Goal: Task Accomplishment & Management: Use online tool/utility

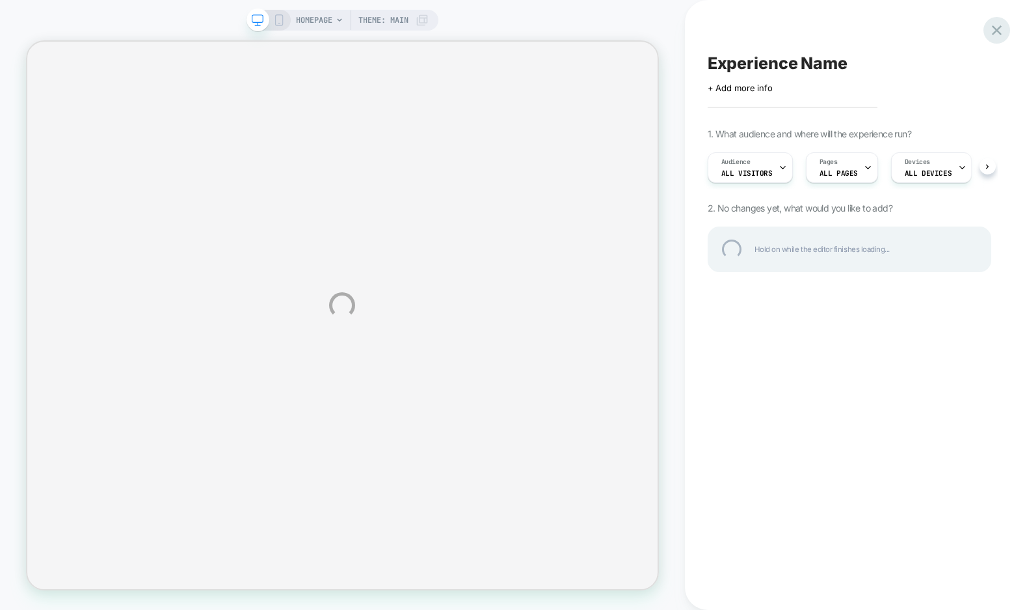
click at [1003, 28] on div at bounding box center [997, 30] width 27 height 27
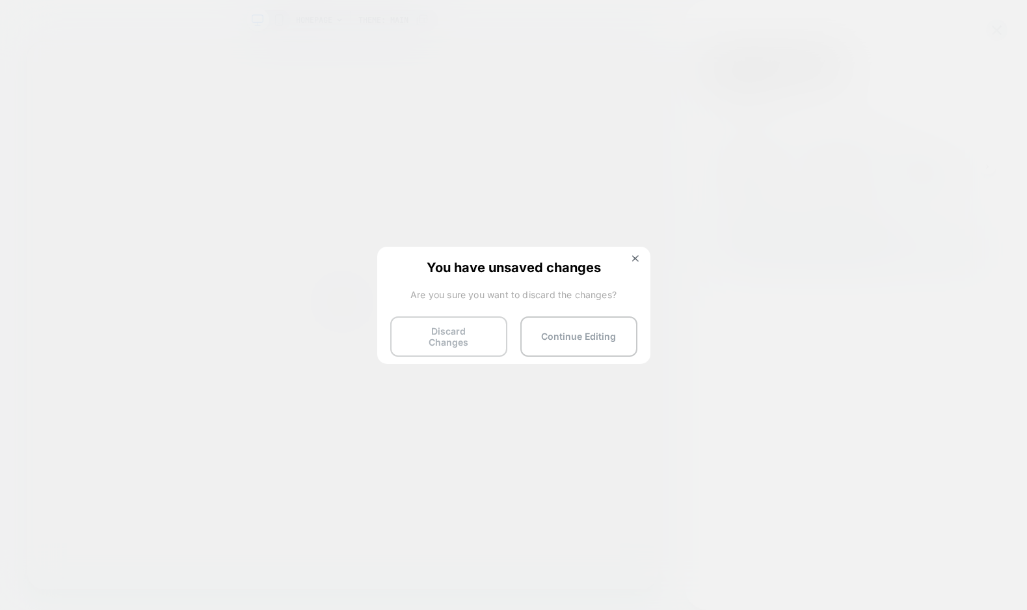
click at [448, 326] on button "Discard Changes" at bounding box center [448, 336] width 117 height 40
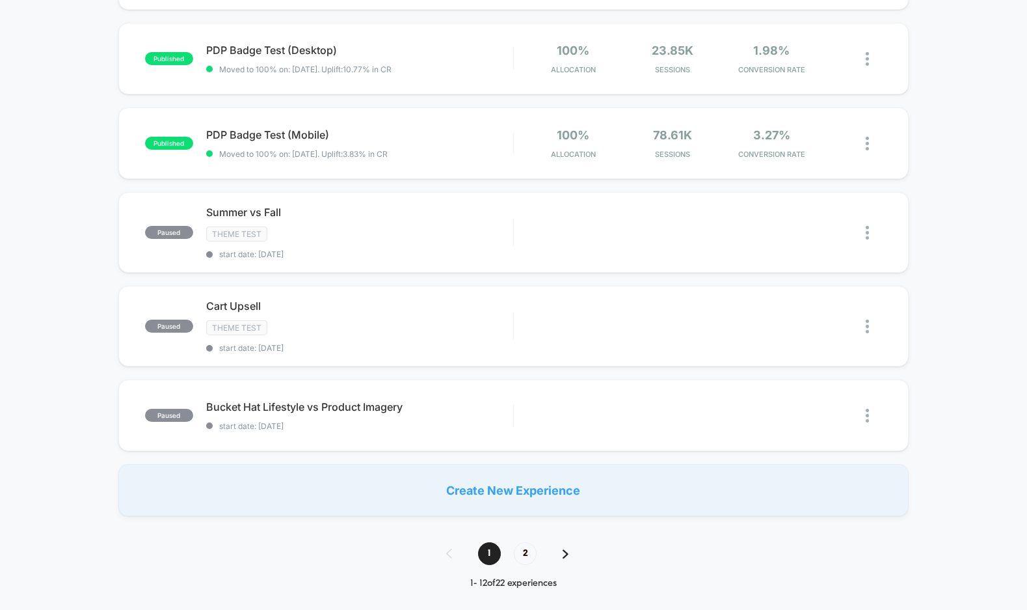
scroll to position [736, 0]
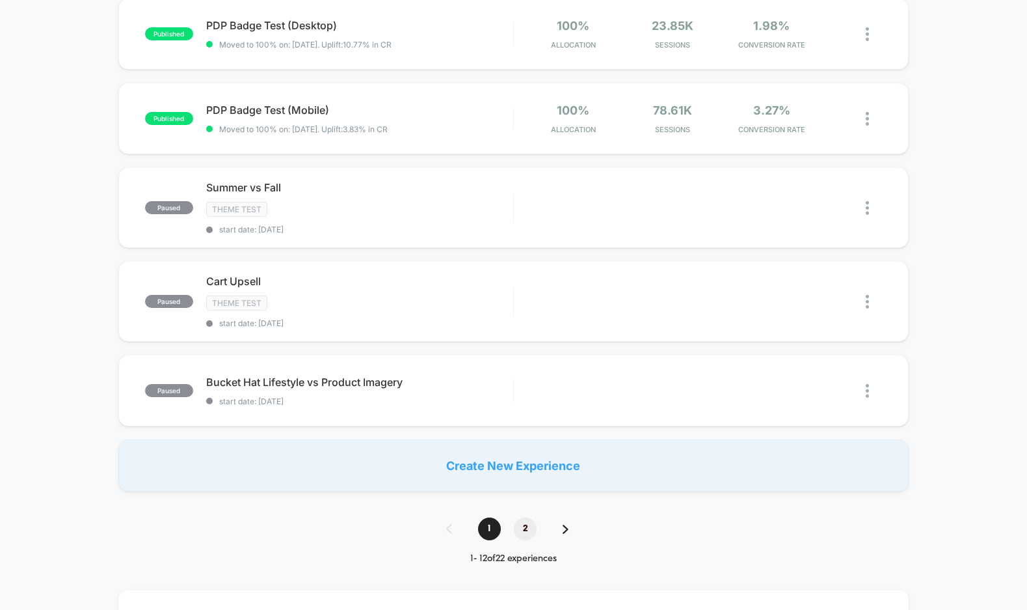
click at [525, 526] on span "2" at bounding box center [525, 528] width 23 height 23
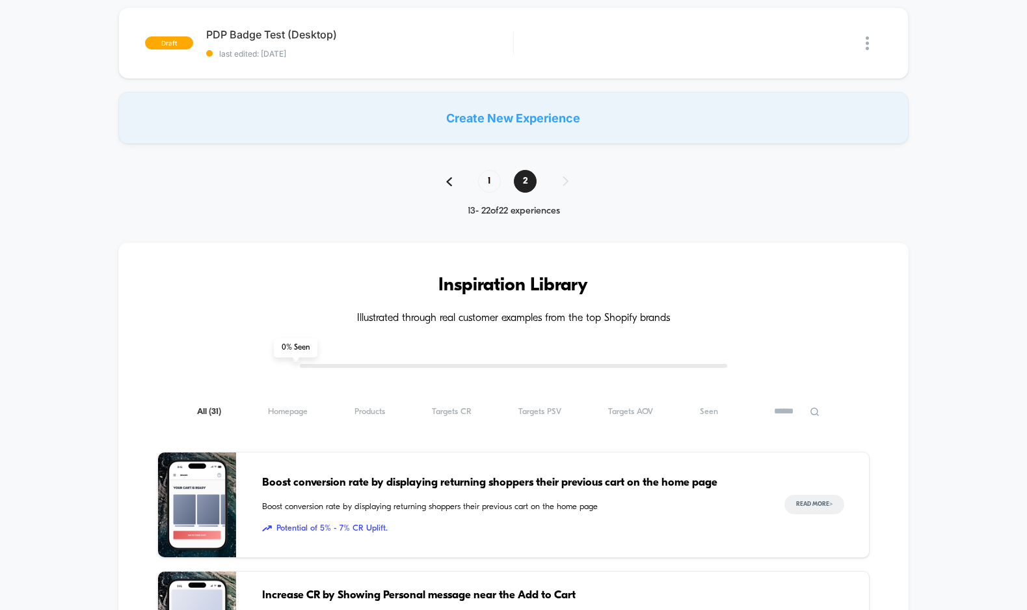
scroll to position [859, 0]
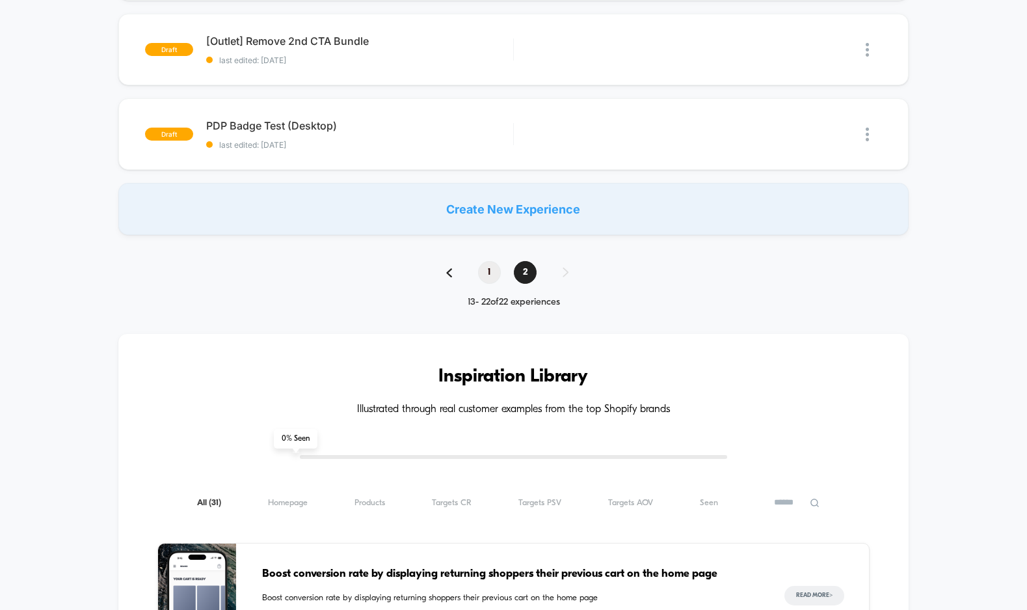
click at [490, 261] on span "1" at bounding box center [489, 272] width 23 height 23
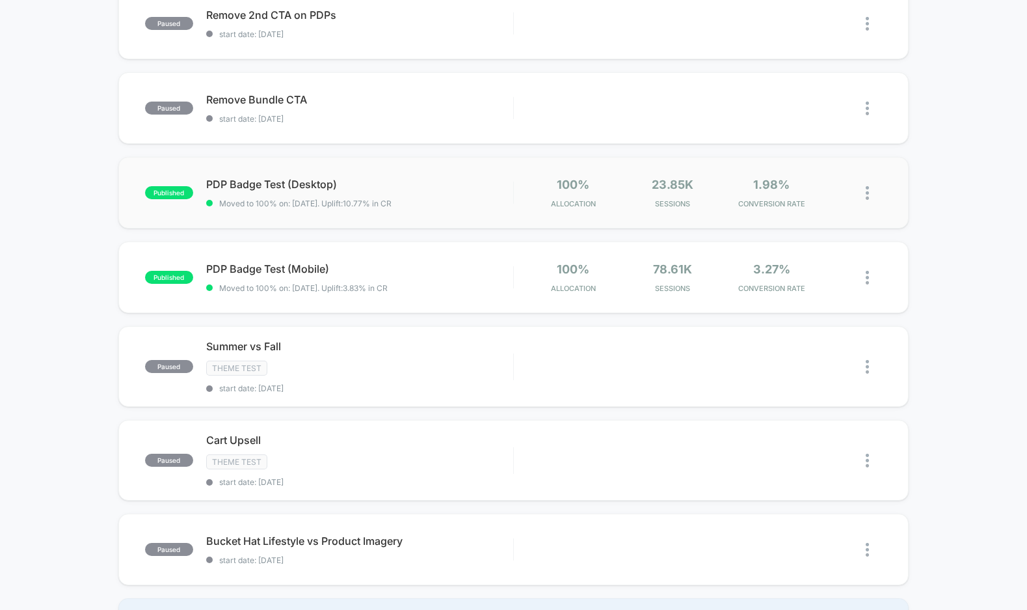
scroll to position [579, 0]
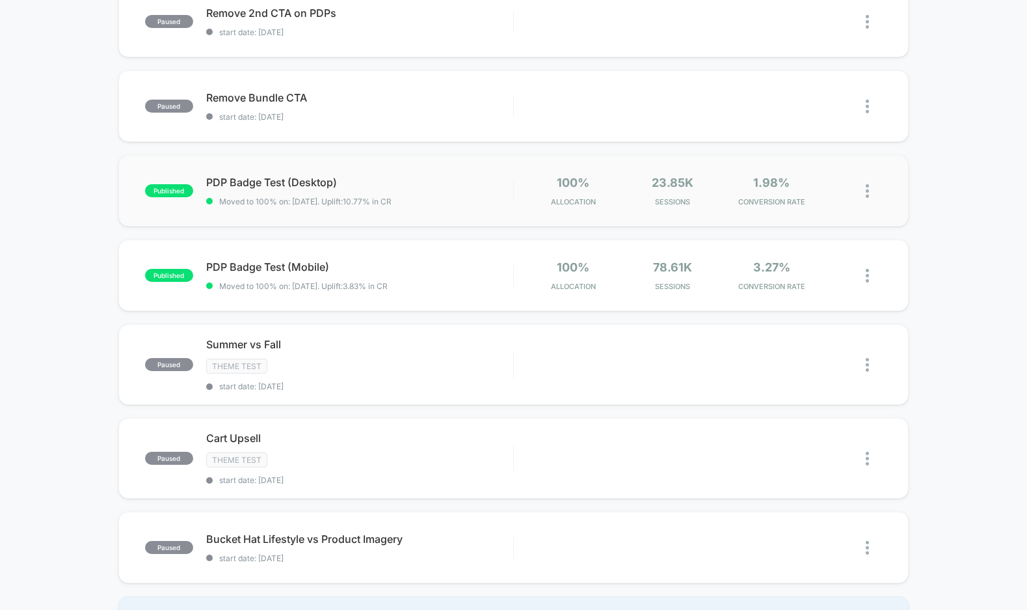
click at [868, 191] on img at bounding box center [867, 191] width 3 height 14
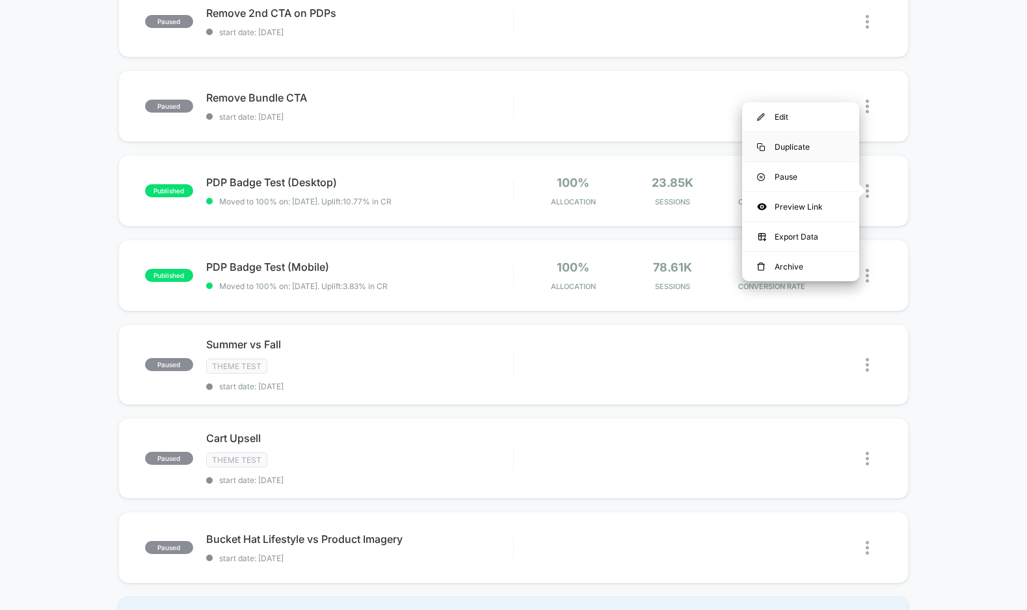
click at [805, 145] on div "Duplicate" at bounding box center [800, 146] width 117 height 29
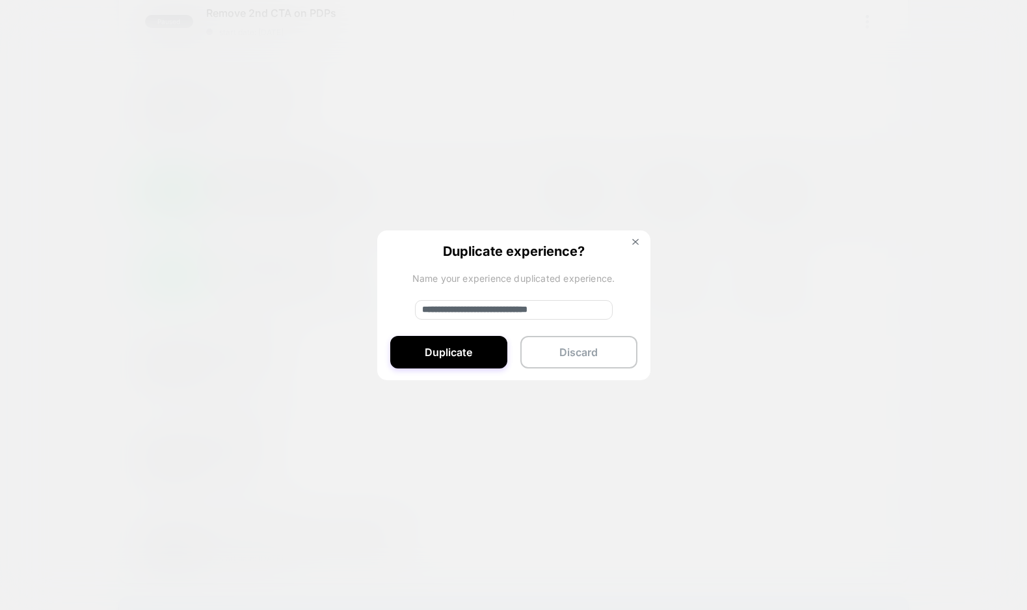
click at [502, 311] on input "**********" at bounding box center [514, 310] width 198 height 20
click at [455, 309] on input "**********" at bounding box center [514, 310] width 198 height 20
type input "**********"
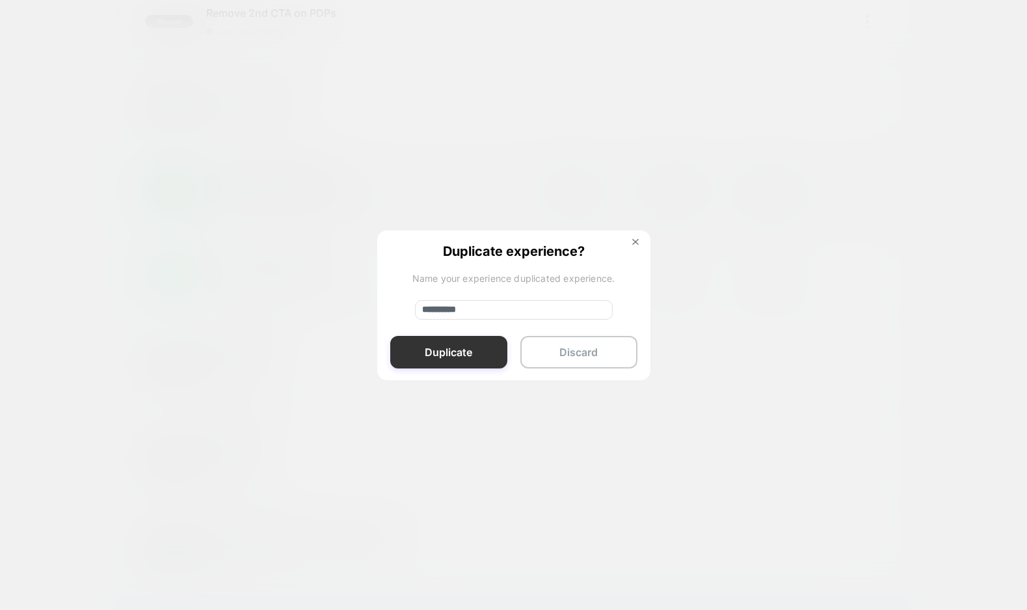
click at [461, 344] on button "Duplicate" at bounding box center [448, 352] width 117 height 33
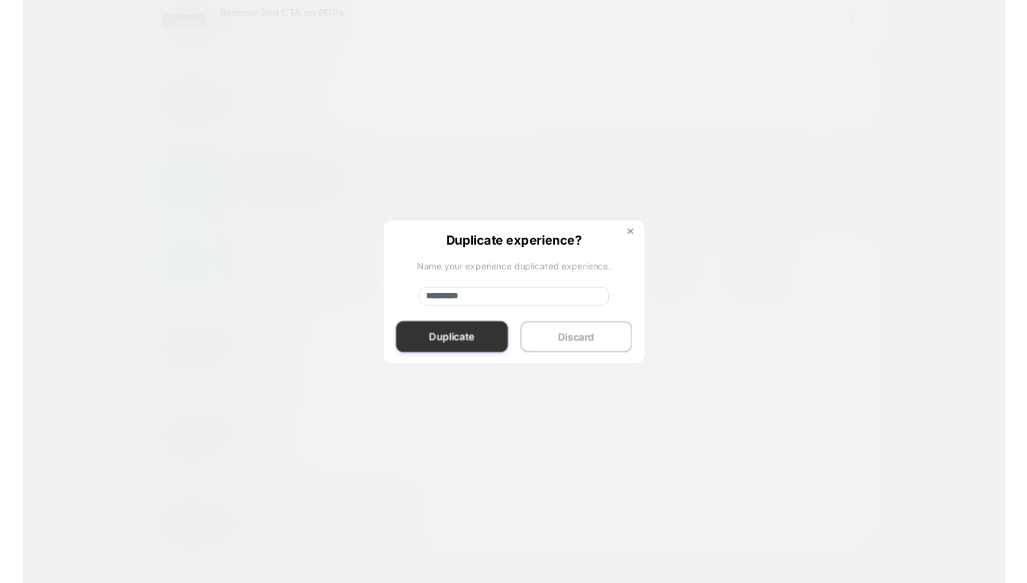
scroll to position [0, 0]
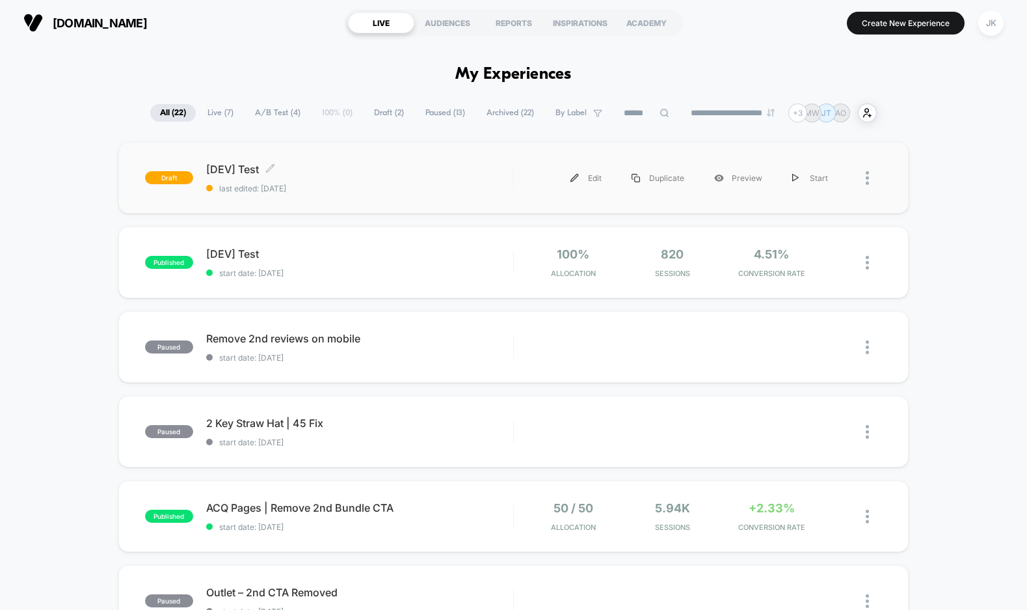
click at [254, 169] on span "[DEV] Test Click to edit experience details" at bounding box center [359, 169] width 307 height 13
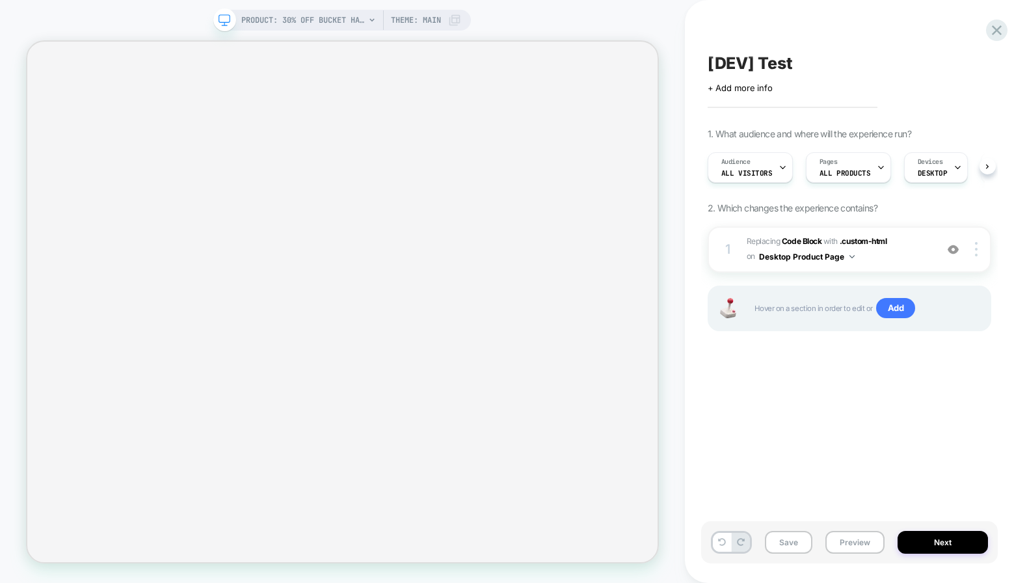
scroll to position [0, 1]
click at [975, 250] on img at bounding box center [976, 249] width 3 height 14
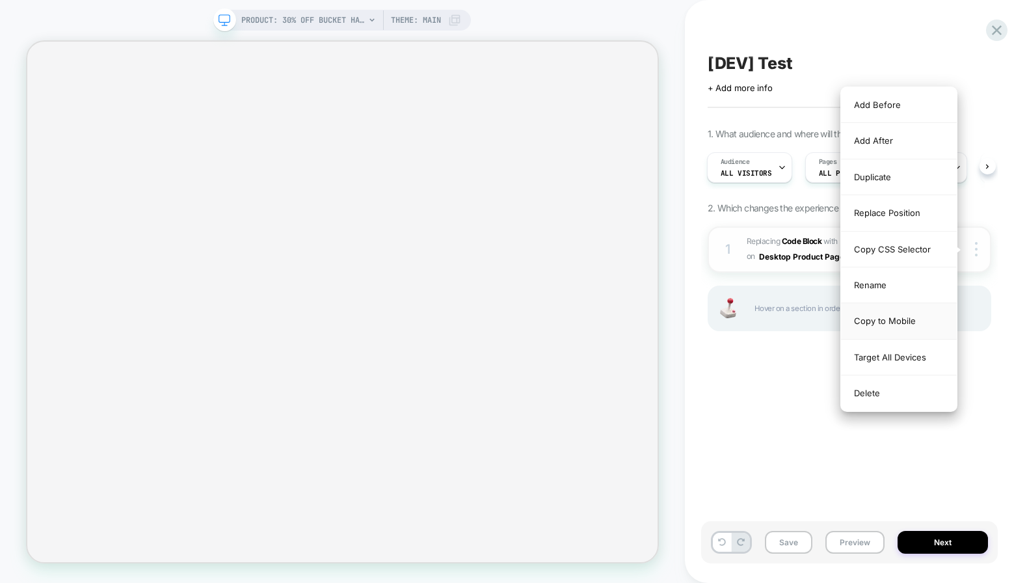
click at [900, 327] on div "Copy to Mobile" at bounding box center [899, 321] width 116 height 36
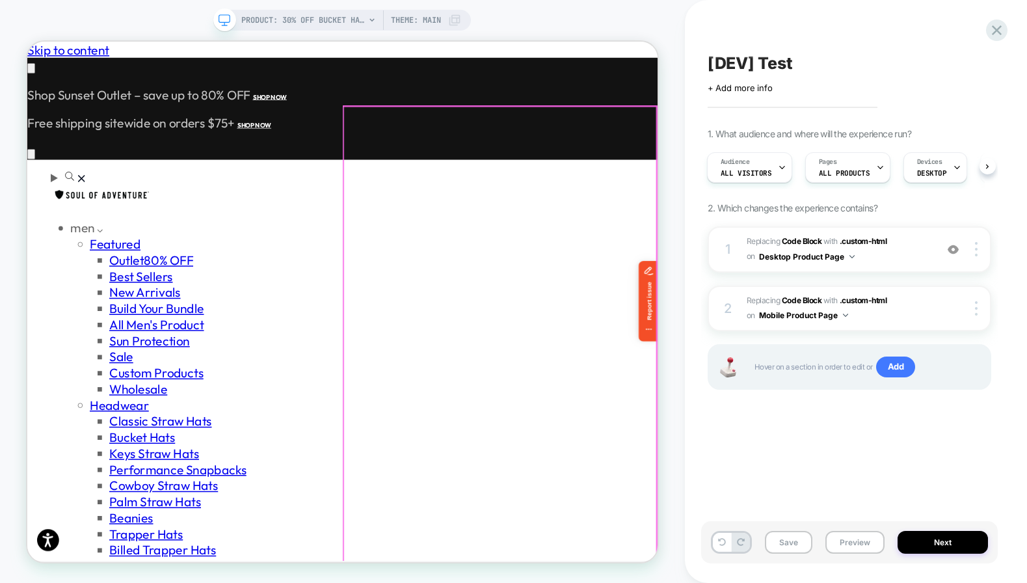
scroll to position [0, 0]
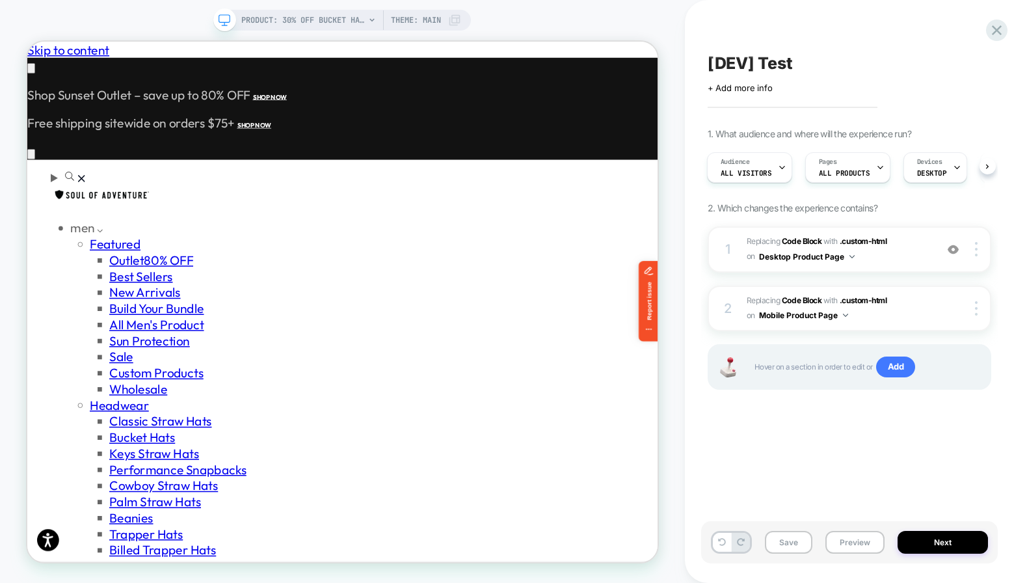
click at [230, 19] on span at bounding box center [224, 19] width 23 height 23
click at [931, 175] on span "DESKTOP" at bounding box center [932, 173] width 30 height 9
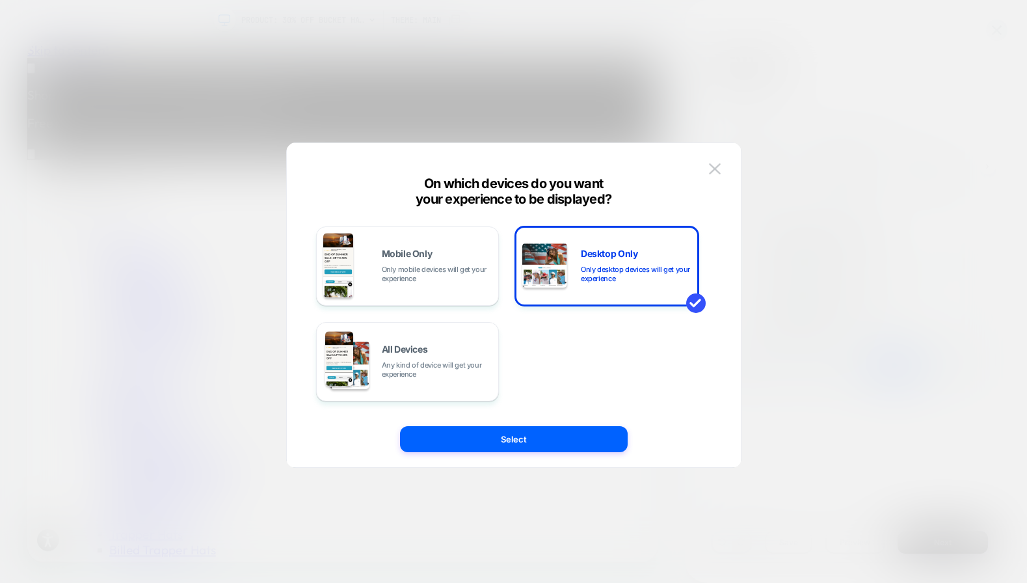
scroll to position [0, 757]
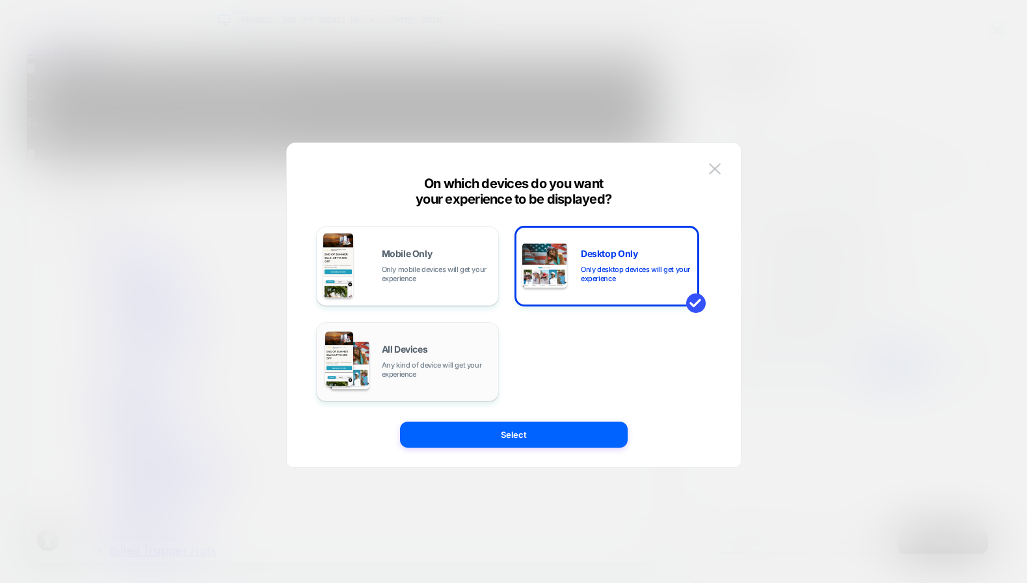
click at [408, 353] on span "All Devices" at bounding box center [405, 349] width 46 height 9
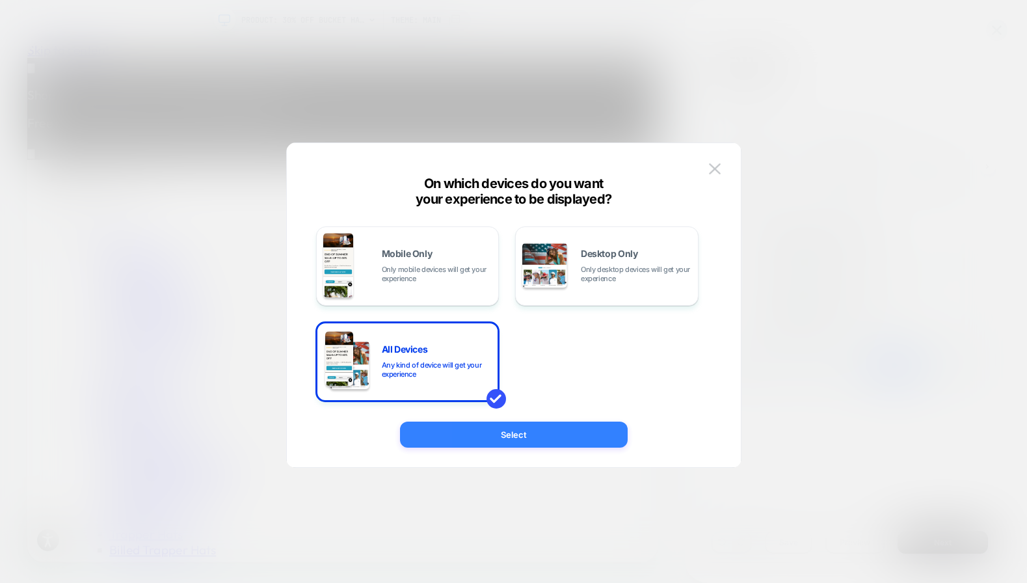
click at [491, 444] on button "Select" at bounding box center [514, 435] width 228 height 26
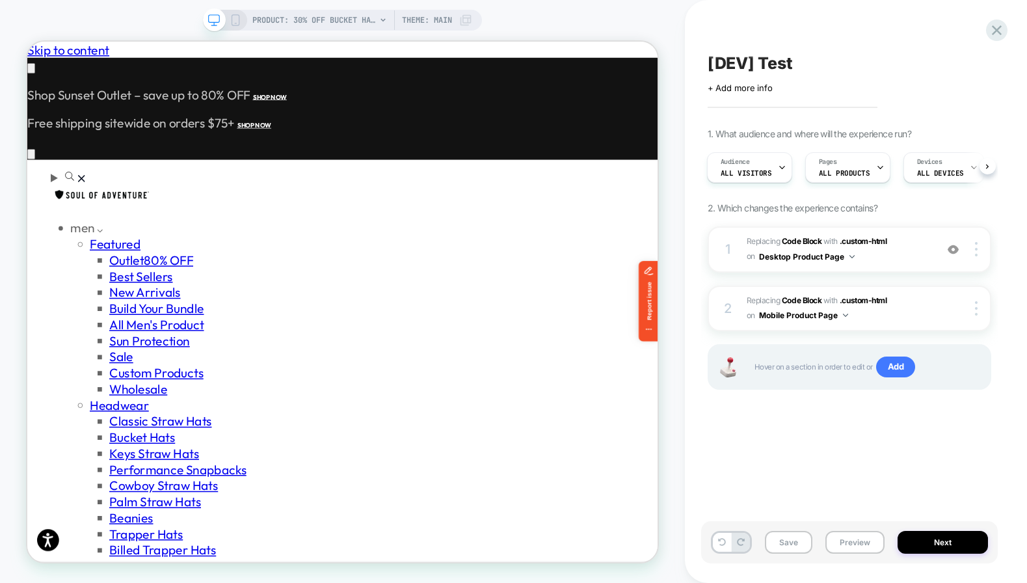
click at [234, 16] on icon at bounding box center [236, 20] width 12 height 12
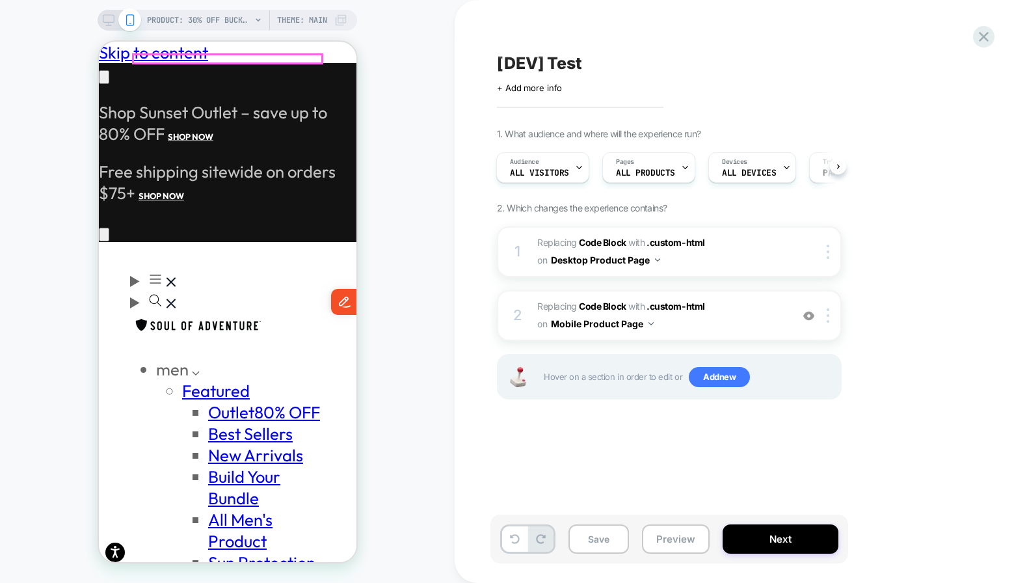
scroll to position [0, 203]
click at [202, 21] on span "PRODUCT: 30% Off Bucket Hats [20 any hat]" at bounding box center [199, 20] width 104 height 21
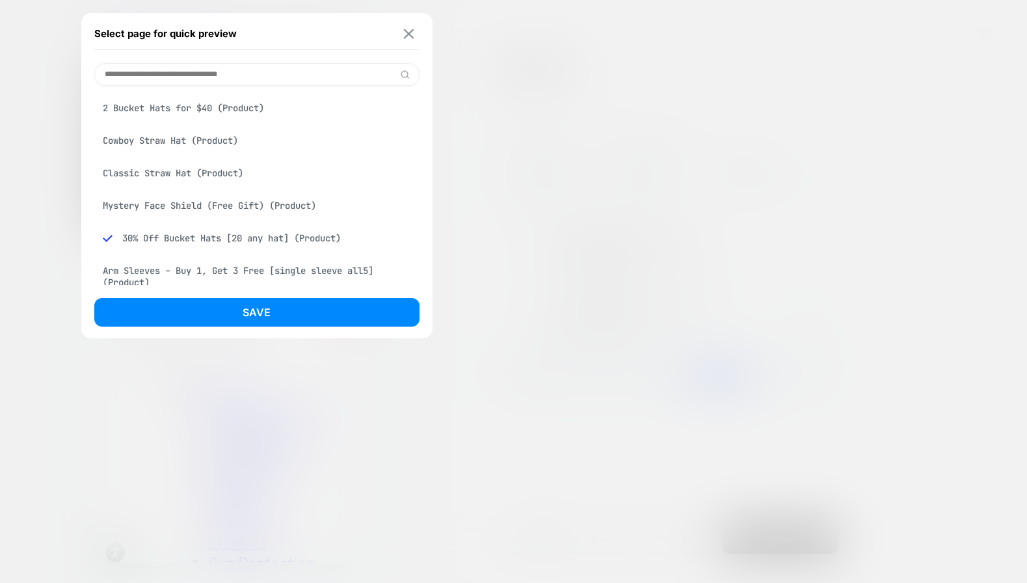
click at [409, 33] on img at bounding box center [408, 34] width 10 height 10
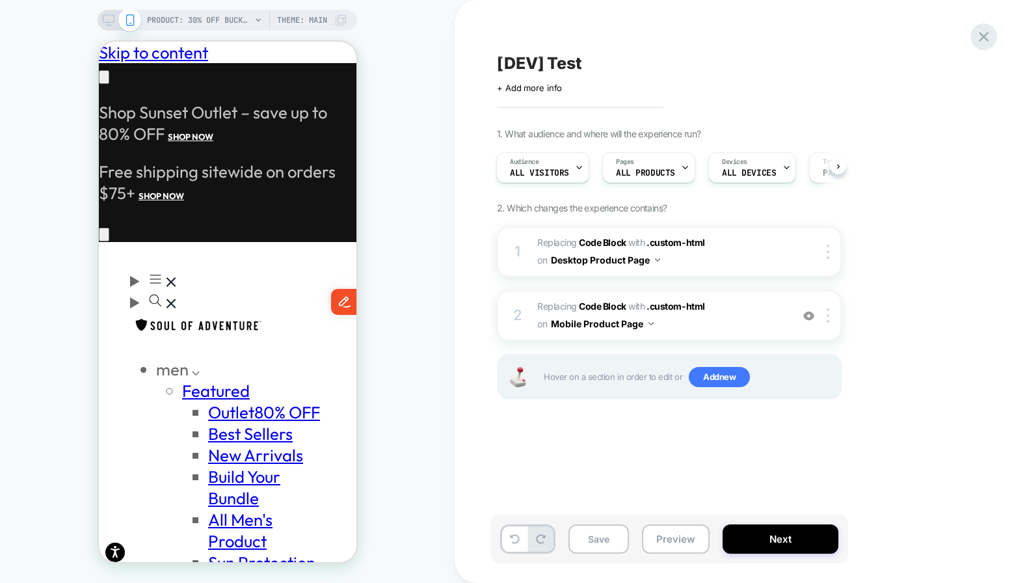
click at [986, 40] on icon at bounding box center [984, 37] width 18 height 18
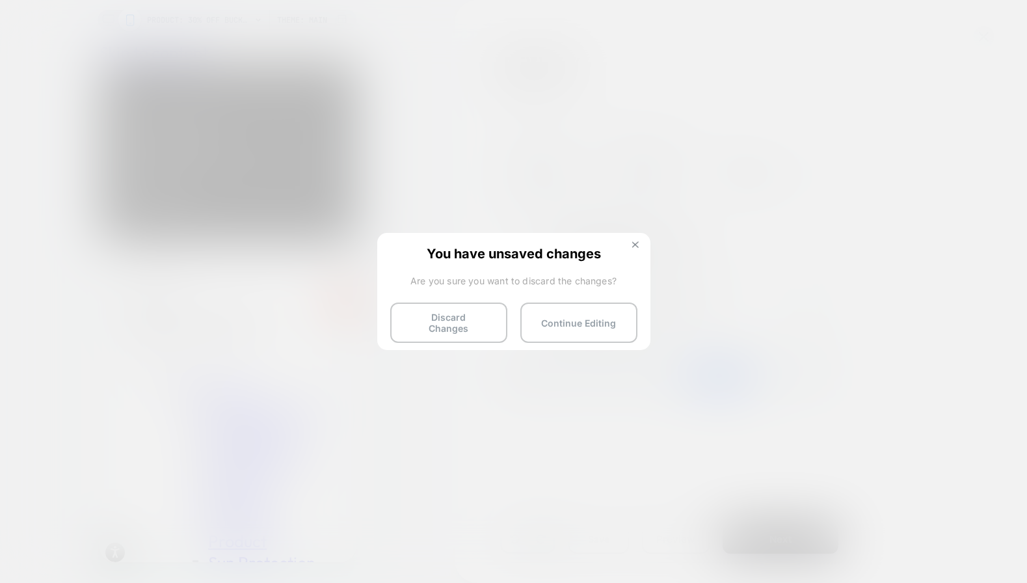
click at [640, 241] on button at bounding box center [636, 246] width 14 height 11
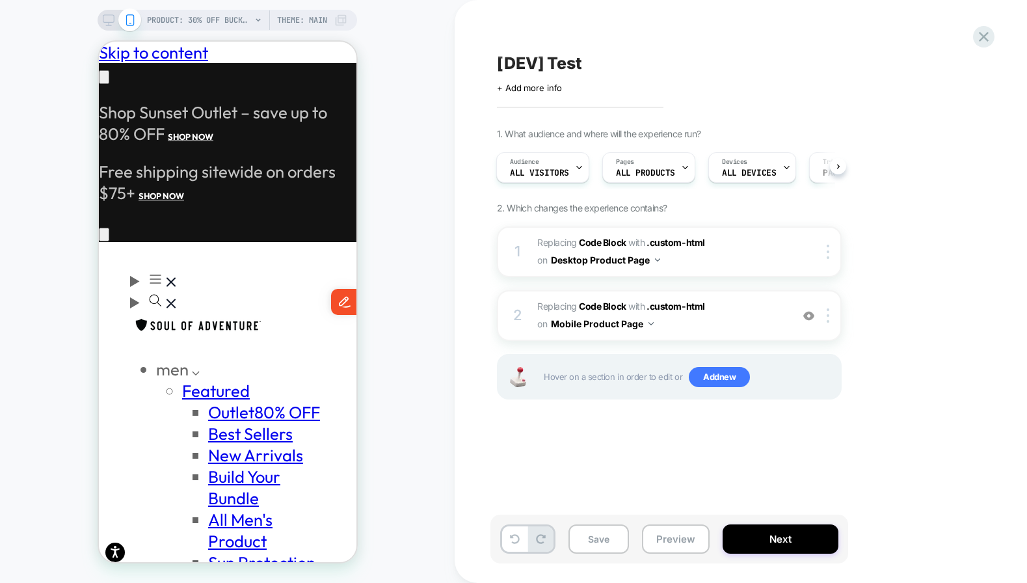
scroll to position [0, 0]
click at [116, 18] on div at bounding box center [119, 20] width 33 height 12
click at [105, 15] on icon at bounding box center [109, 20] width 12 height 12
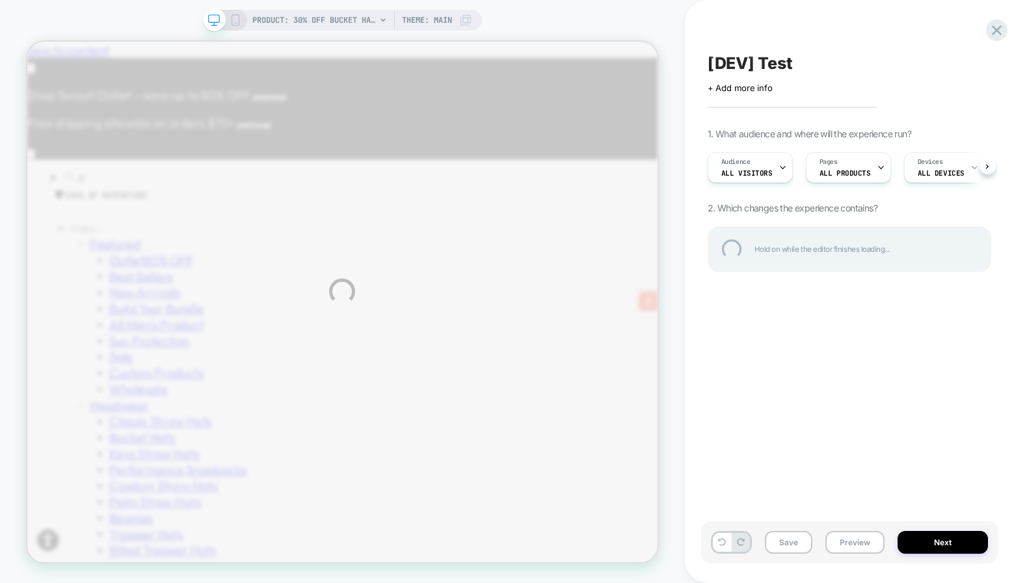
click at [234, 17] on div "PRODUCT: 30% Off Bucket Hats [20 any hat] PRODUCT: 30% Off Bucket Hats [20 any …" at bounding box center [513, 291] width 1027 height 583
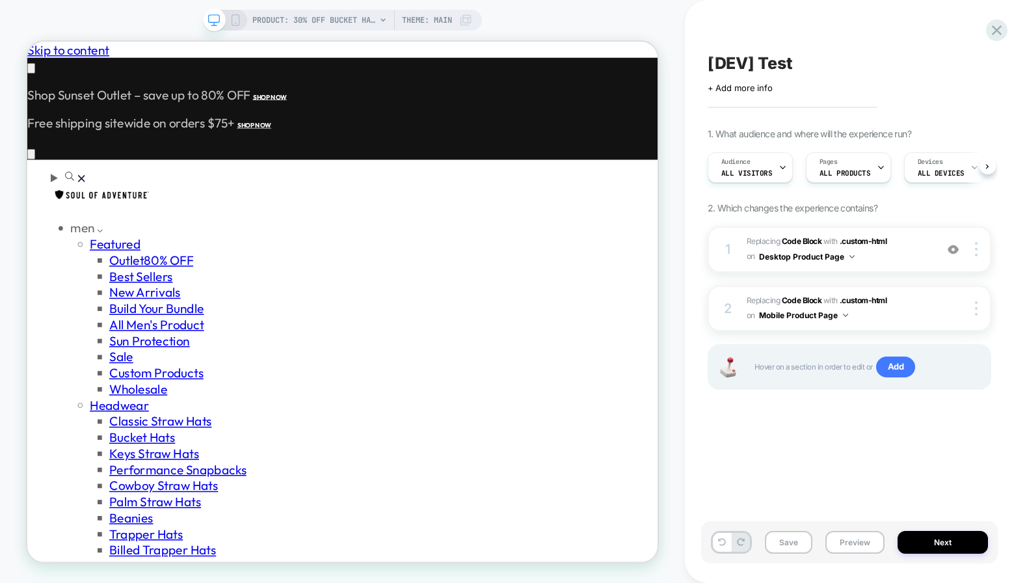
click at [232, 19] on icon at bounding box center [236, 20] width 12 height 12
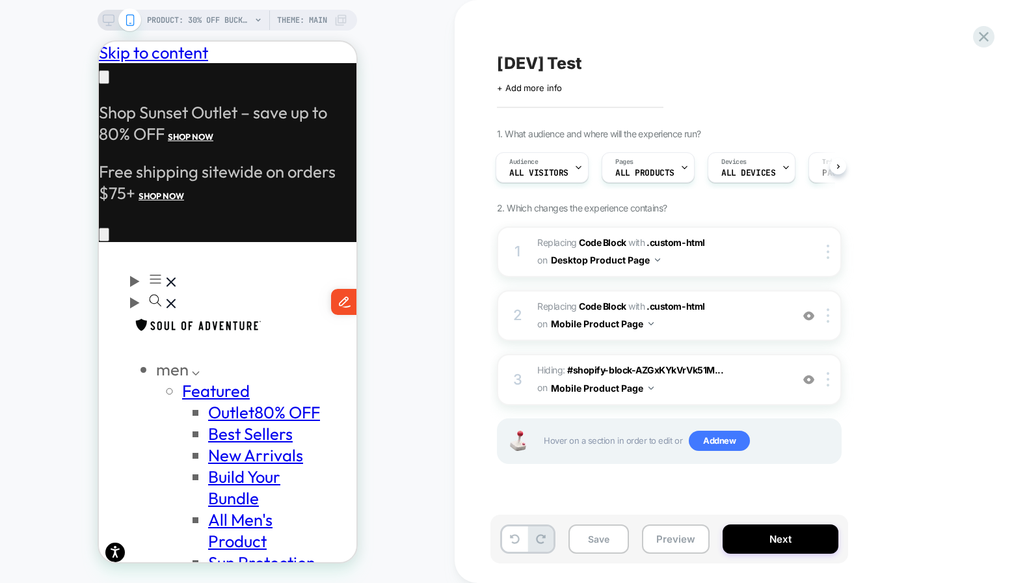
scroll to position [0, 203]
drag, startPoint x: 776, startPoint y: 541, endPoint x: 221, endPoint y: 249, distance: 626.9
click at [776, 541] on button "Next" at bounding box center [781, 538] width 116 height 29
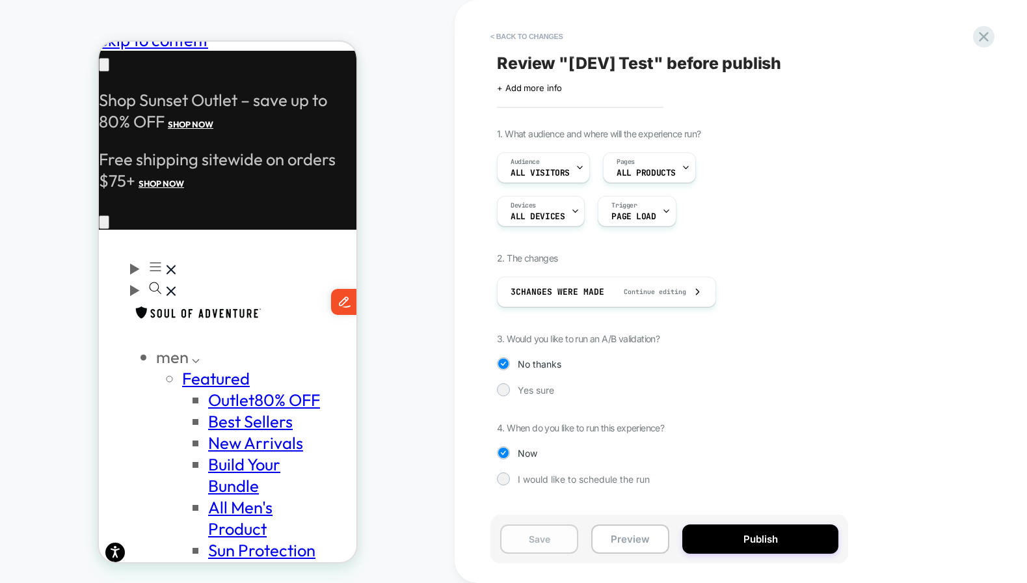
click at [551, 536] on button "Save" at bounding box center [539, 538] width 78 height 29
click at [731, 533] on button "Publish" at bounding box center [761, 538] width 156 height 29
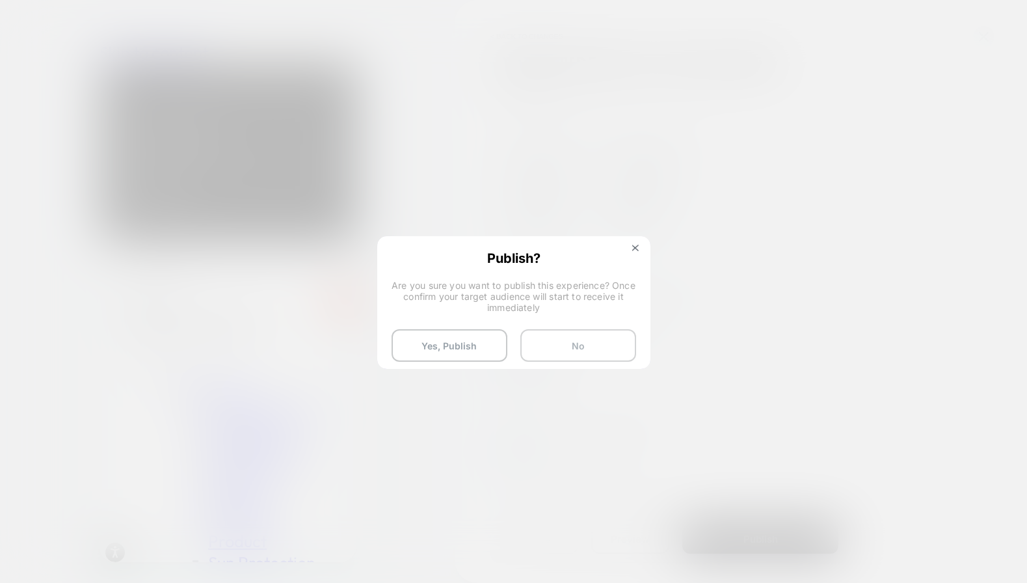
scroll to position [0, 0]
click at [631, 252] on button at bounding box center [636, 249] width 14 height 11
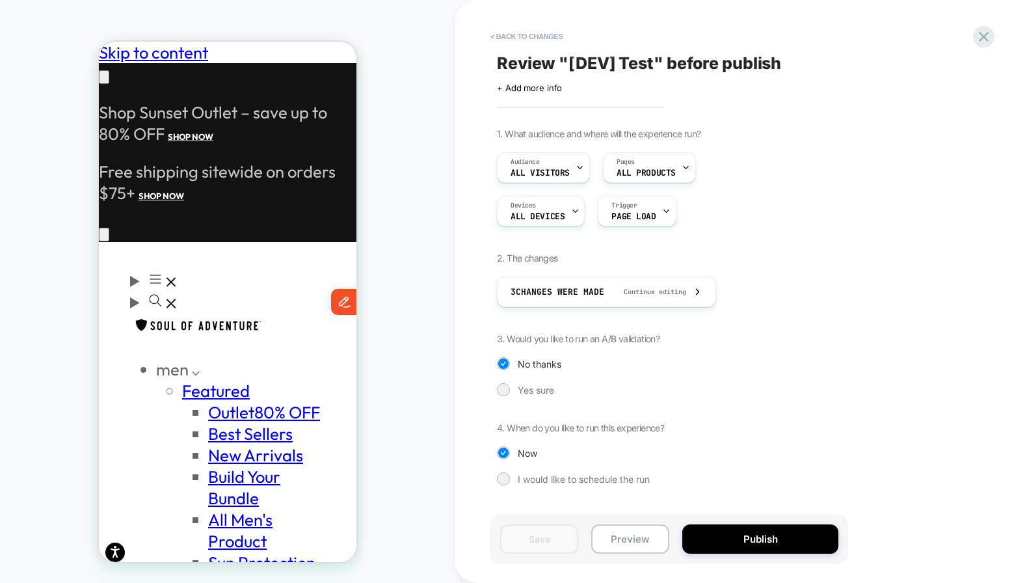
scroll to position [0, 203]
click at [723, 539] on button "Publish" at bounding box center [761, 538] width 156 height 29
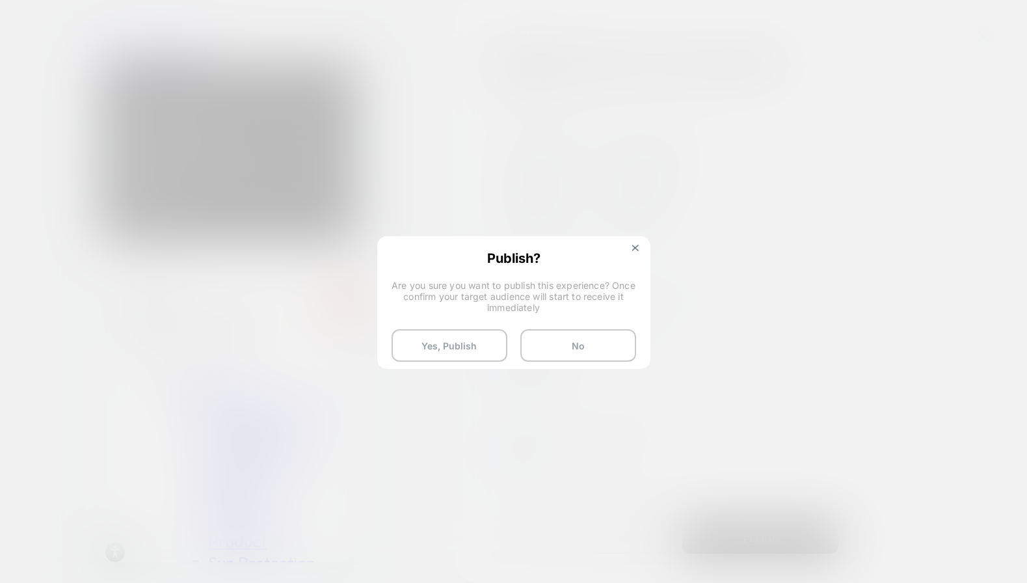
click at [634, 242] on div "Publish? Are you sure you want to publish this experience? Once confirm your ta…" at bounding box center [514, 305] width 271 height 137
click at [636, 249] on img at bounding box center [635, 248] width 7 height 7
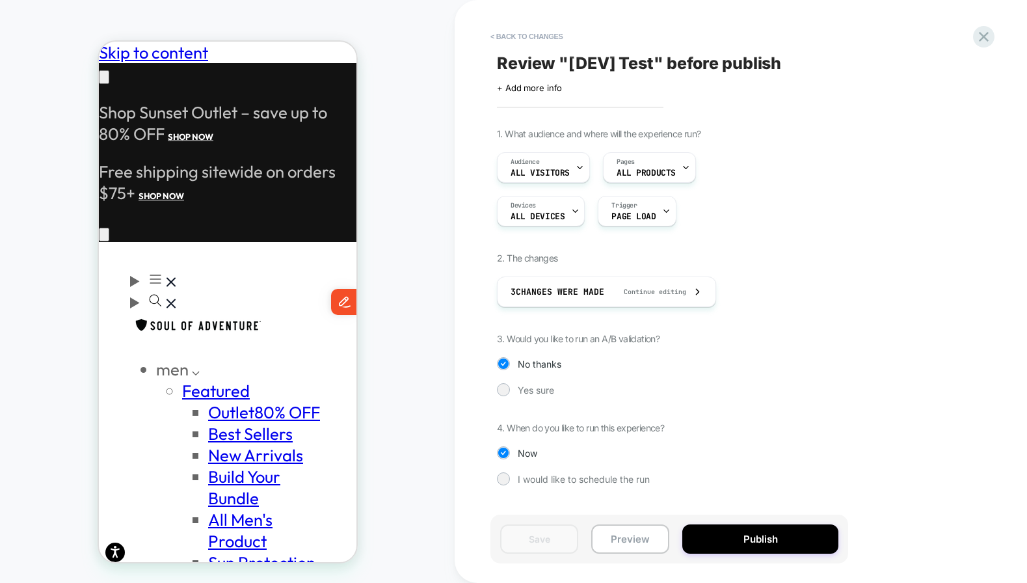
scroll to position [0, 0]
click at [986, 34] on icon at bounding box center [984, 37] width 18 height 18
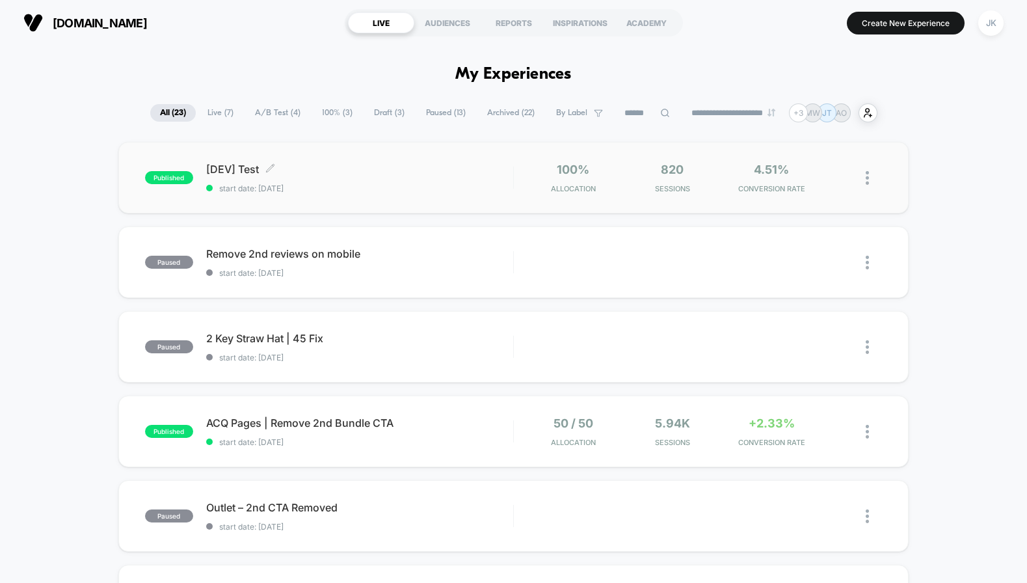
click at [207, 172] on span "[DEV] Test Click to edit experience details" at bounding box center [359, 169] width 307 height 13
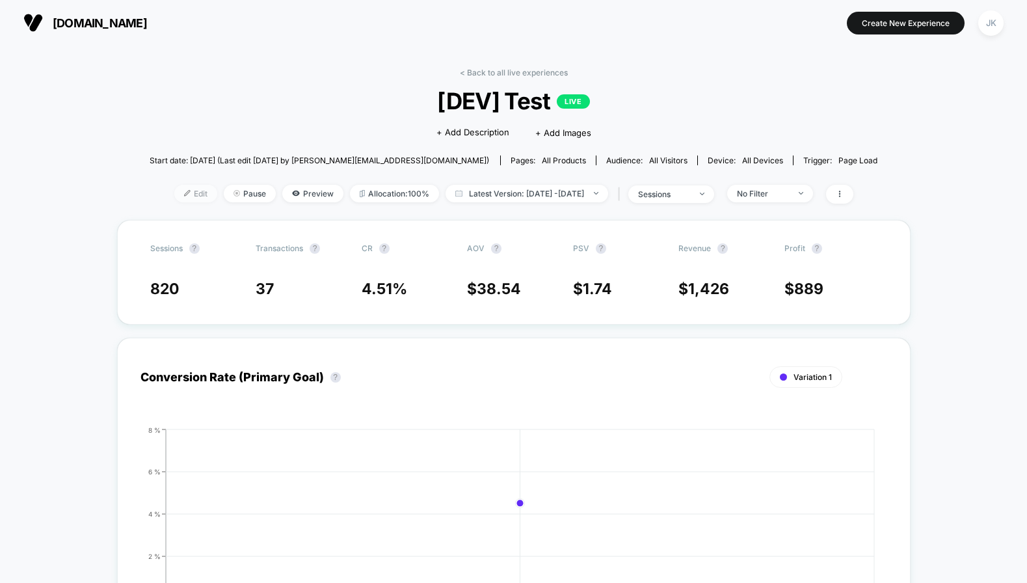
click at [185, 193] on span "Edit" at bounding box center [195, 194] width 43 height 18
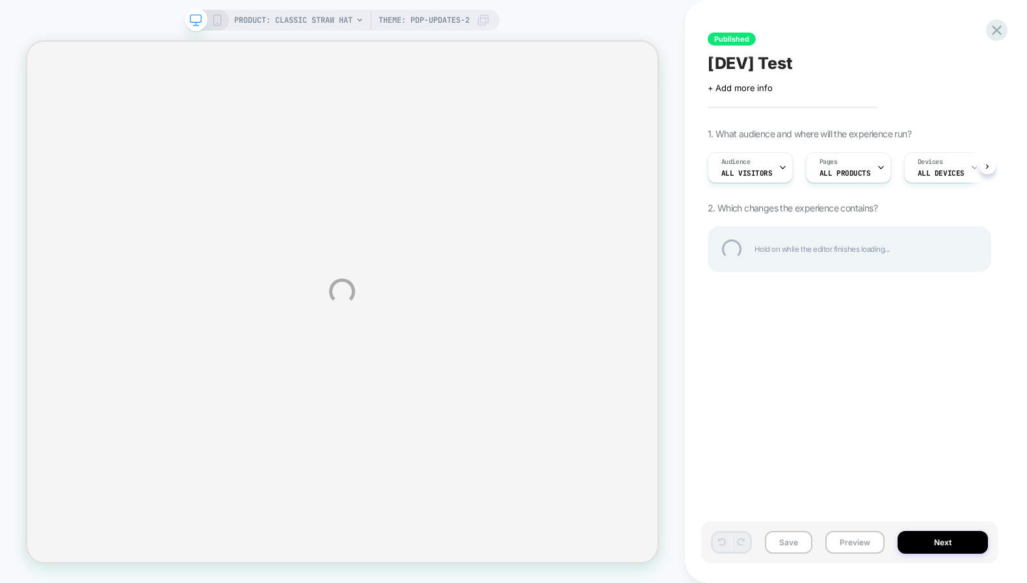
click at [444, 20] on div "PRODUCT: Classic Straw Hat PRODUCT: Classic Straw Hat Theme: pdp-updates-2 Publ…" at bounding box center [513, 291] width 1027 height 583
click at [992, 25] on div at bounding box center [997, 30] width 27 height 27
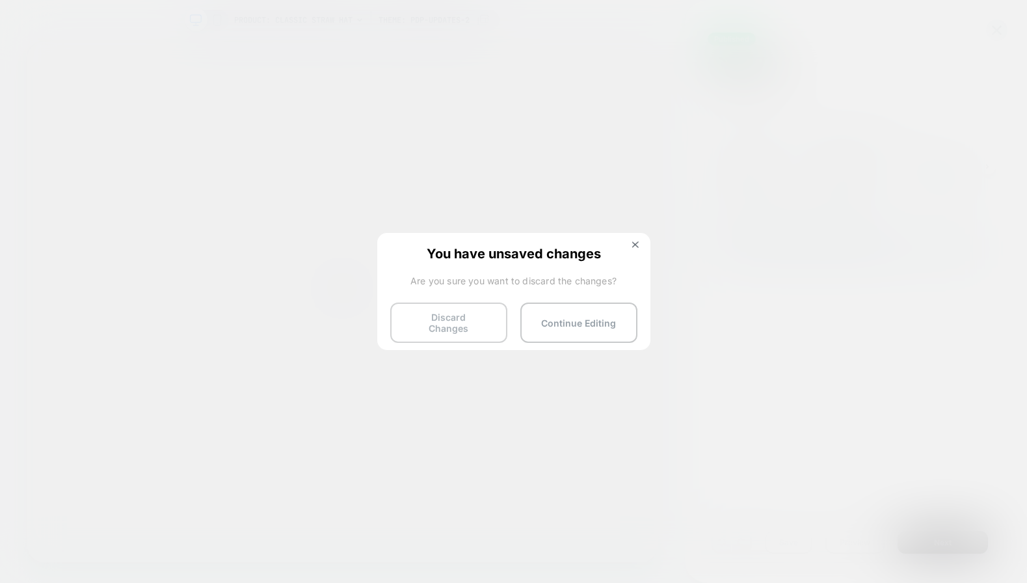
click at [429, 327] on button "Discard Changes" at bounding box center [448, 323] width 117 height 40
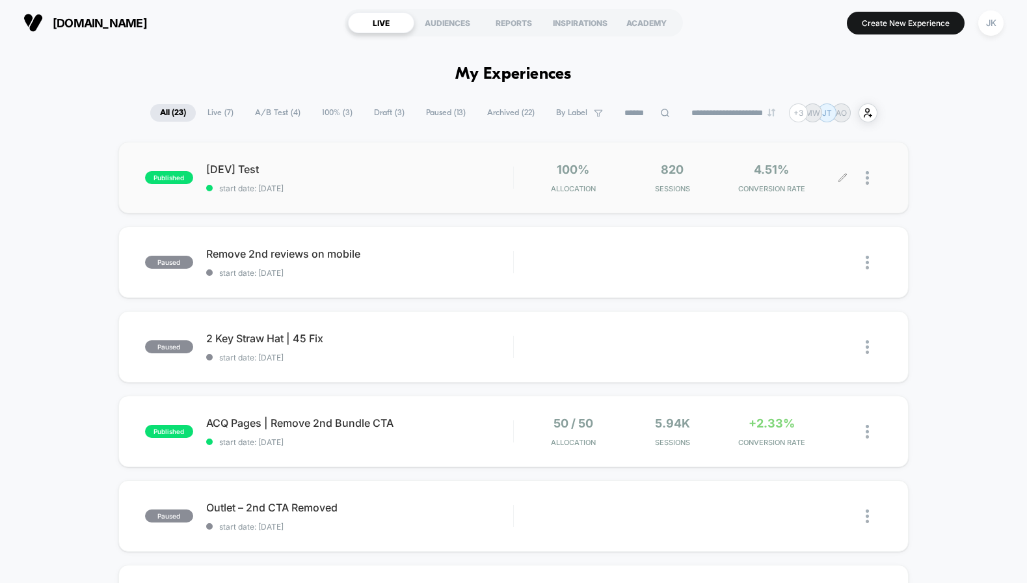
click at [870, 176] on div at bounding box center [874, 178] width 16 height 31
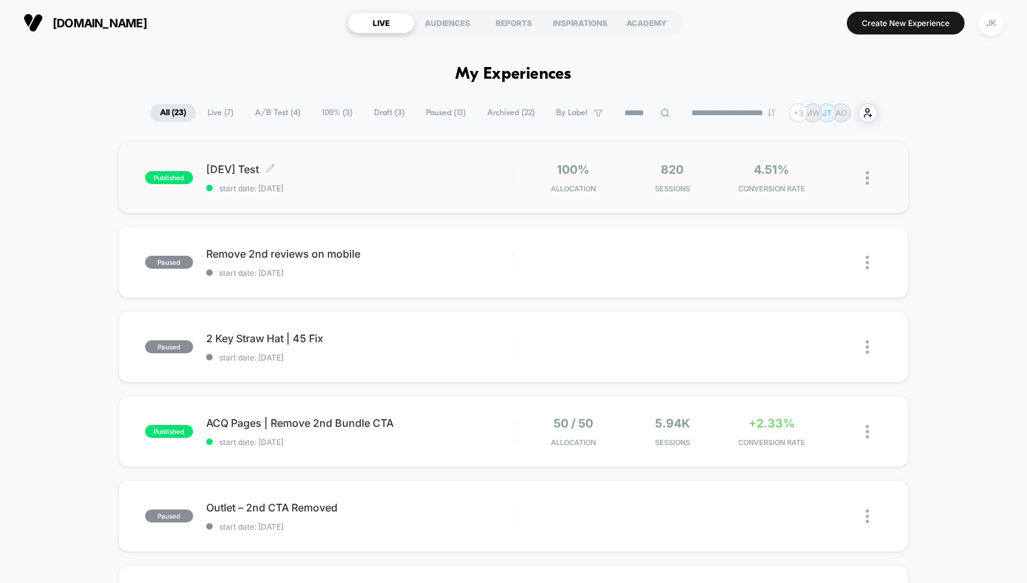
click at [236, 165] on span "[DEV] Test Click to edit experience details" at bounding box center [359, 169] width 307 height 13
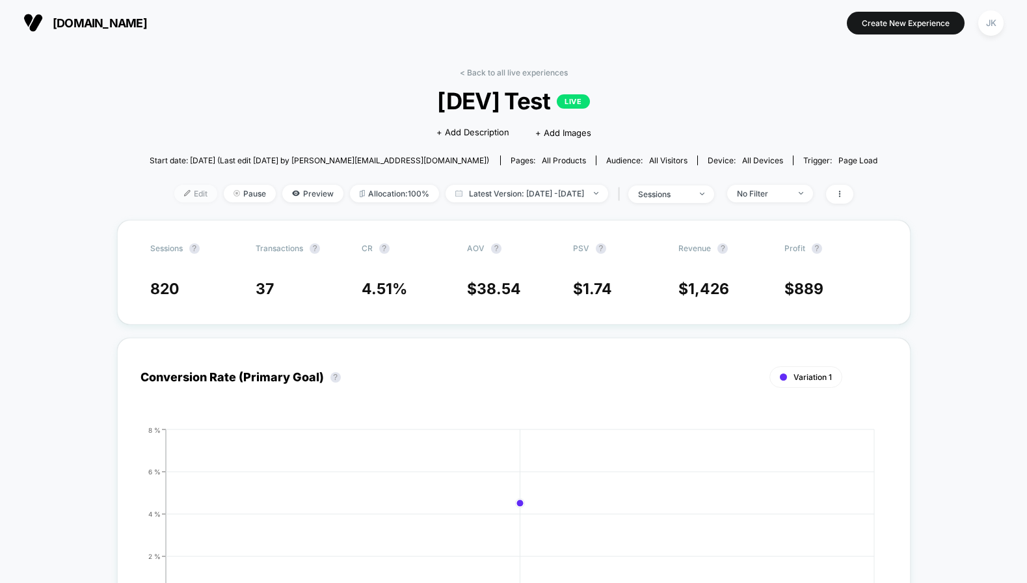
click at [180, 188] on span "Edit" at bounding box center [195, 194] width 43 height 18
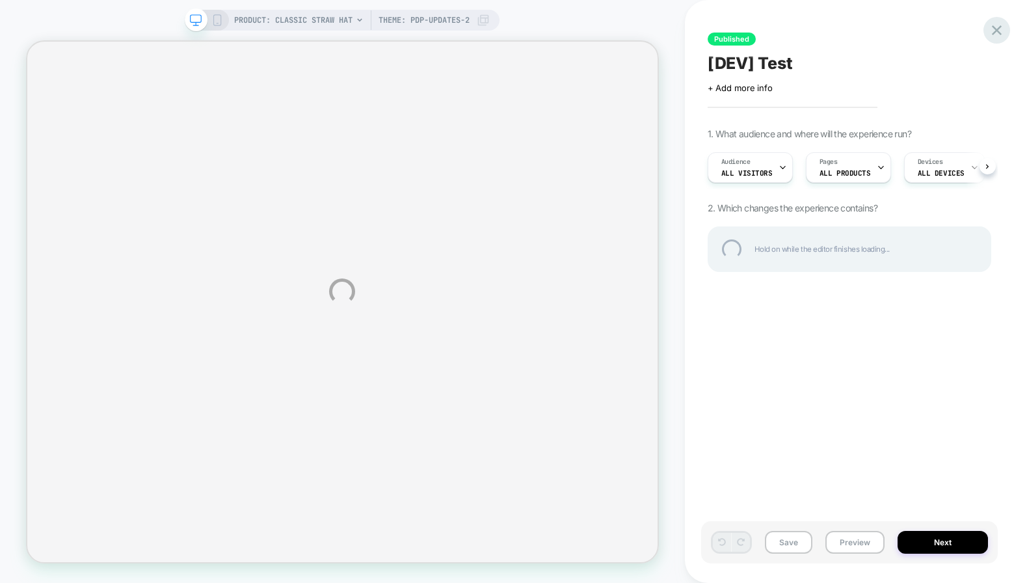
click at [997, 30] on div at bounding box center [997, 30] width 27 height 27
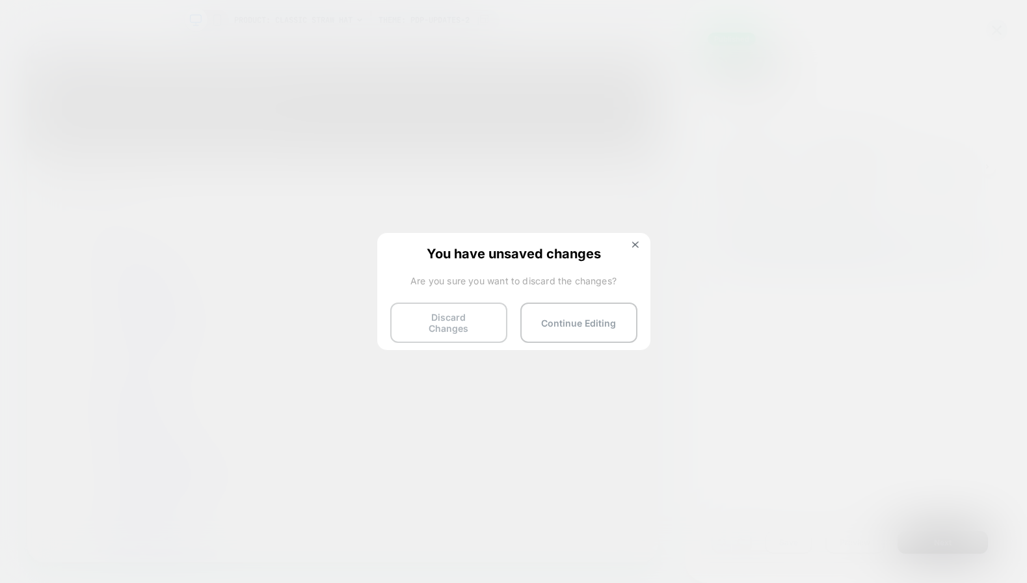
click at [437, 319] on button "Discard Changes" at bounding box center [448, 323] width 117 height 40
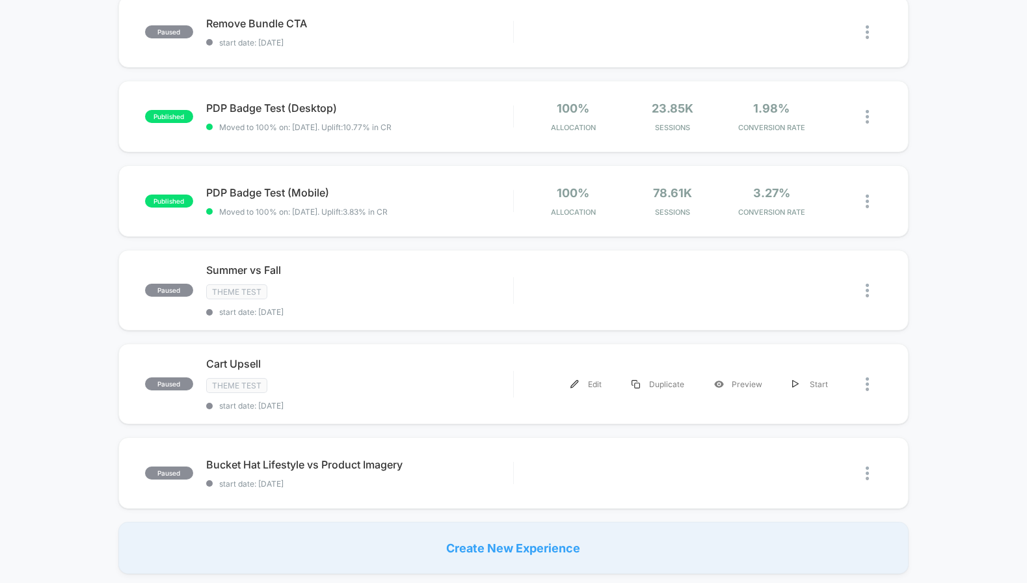
scroll to position [701, 0]
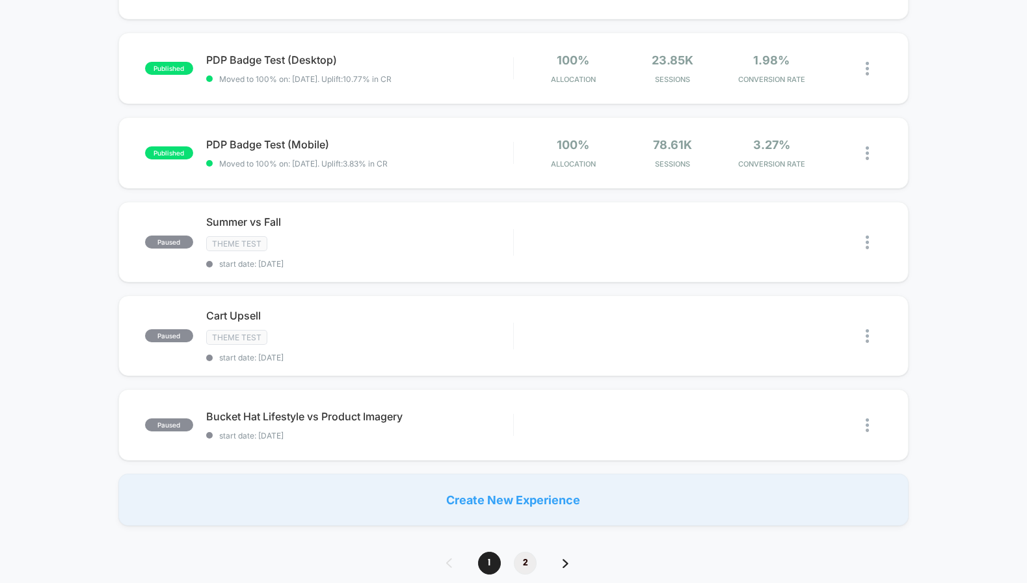
click at [523, 556] on span "2" at bounding box center [525, 563] width 23 height 23
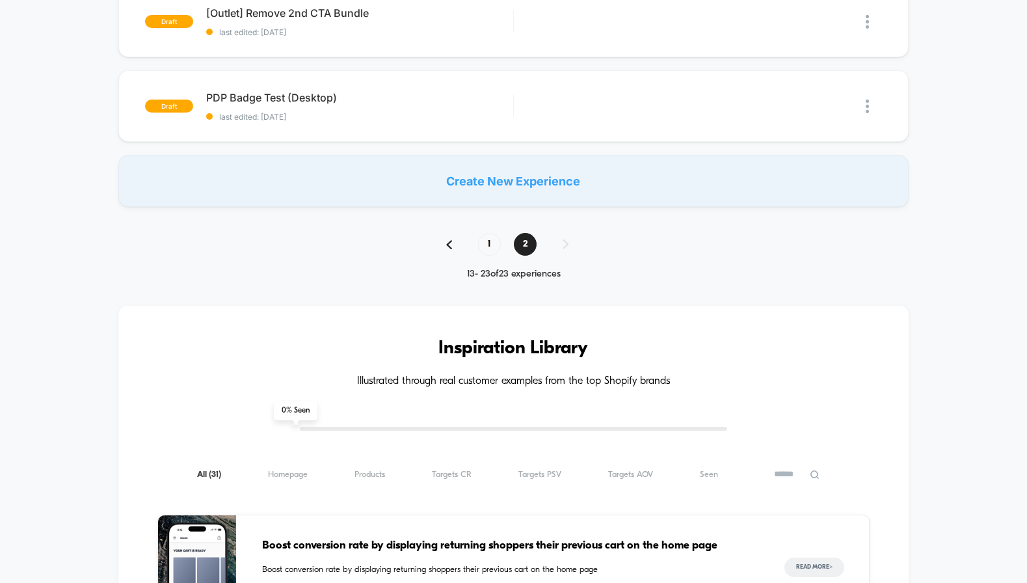
scroll to position [913, 0]
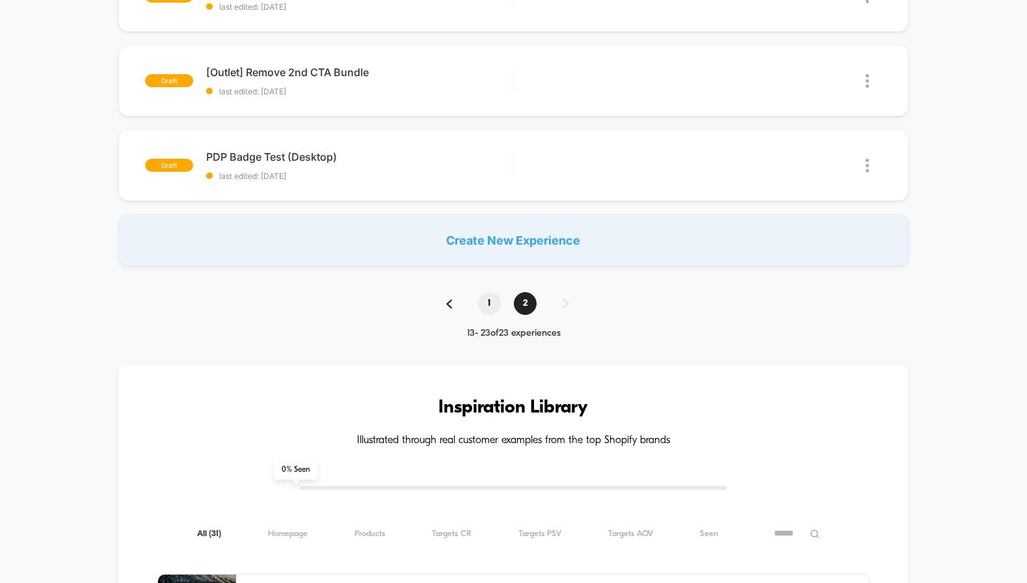
click at [489, 297] on span "1" at bounding box center [489, 303] width 23 height 23
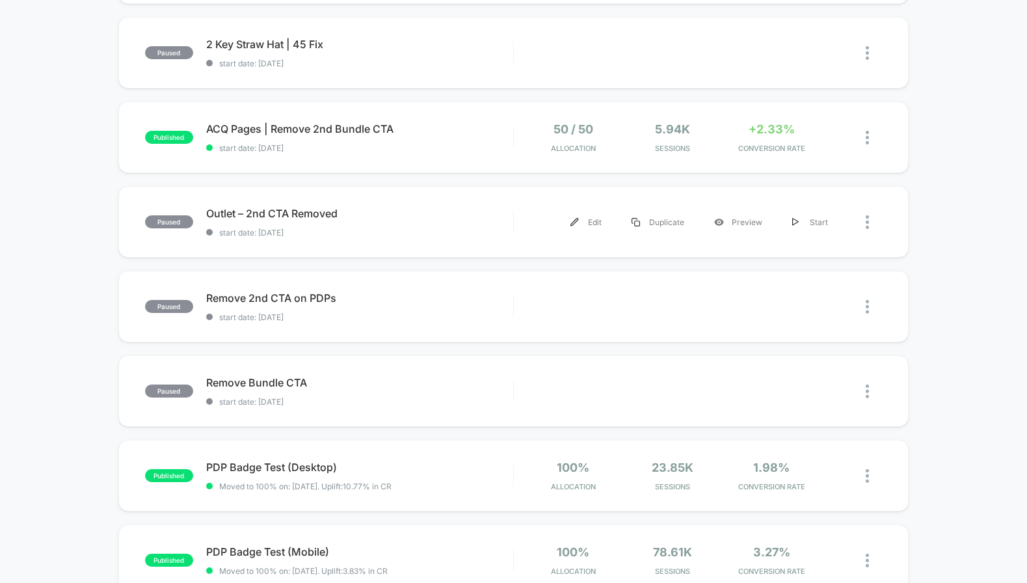
scroll to position [300, 0]
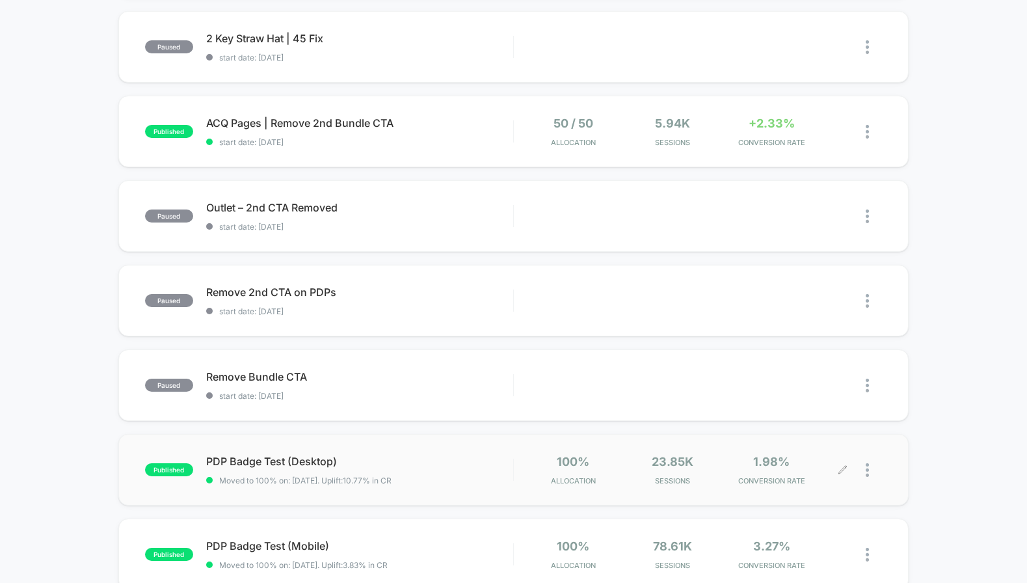
click at [865, 467] on div at bounding box center [863, 470] width 40 height 31
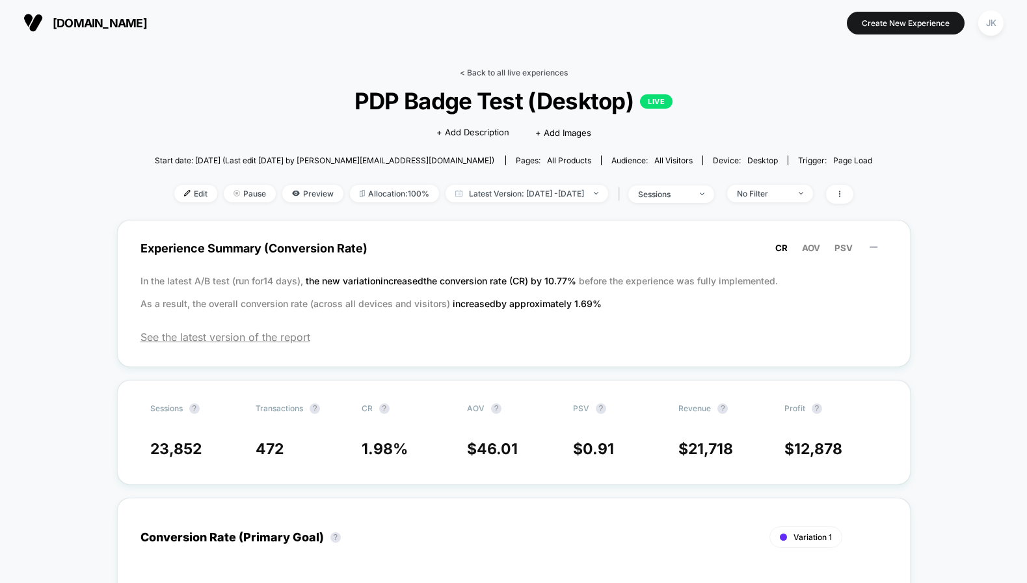
click at [489, 74] on link "< Back to all live experiences" at bounding box center [514, 73] width 108 height 10
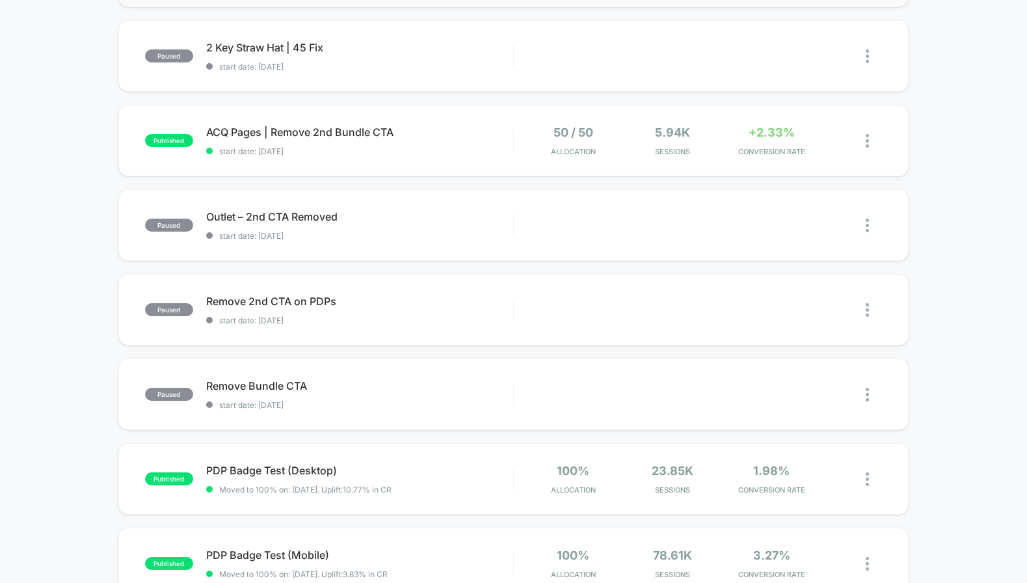
scroll to position [535, 0]
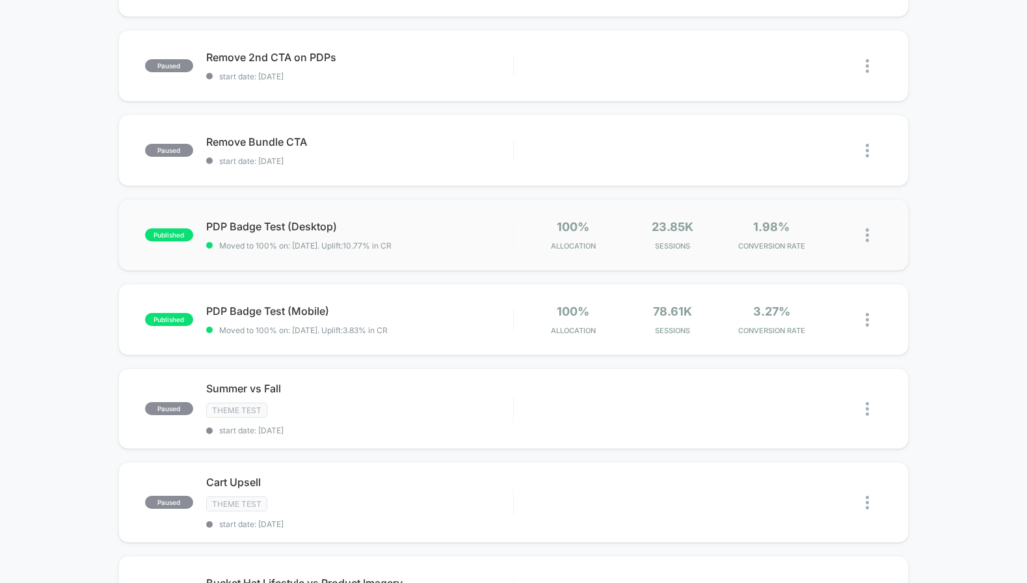
click at [869, 237] on img at bounding box center [867, 235] width 3 height 14
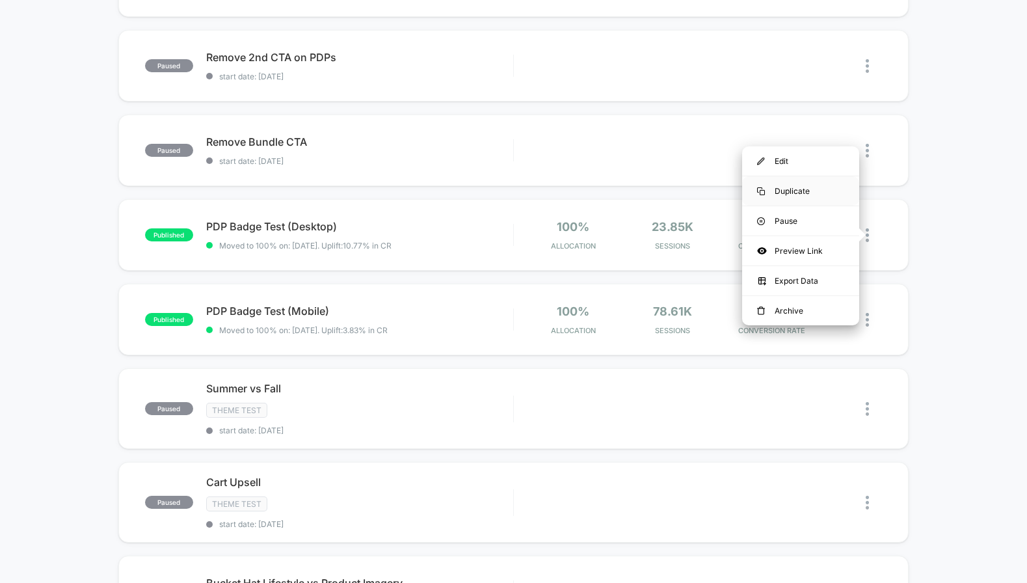
click at [800, 195] on div "Duplicate" at bounding box center [800, 190] width 117 height 29
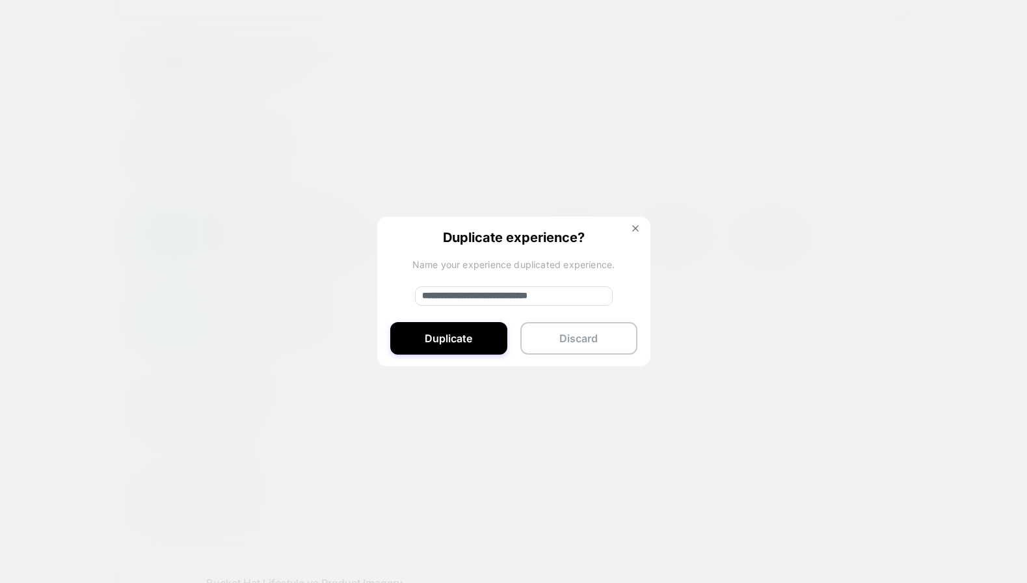
click at [460, 284] on div "**********" at bounding box center [513, 292] width 273 height 151
click at [462, 293] on input "**********" at bounding box center [514, 296] width 198 height 20
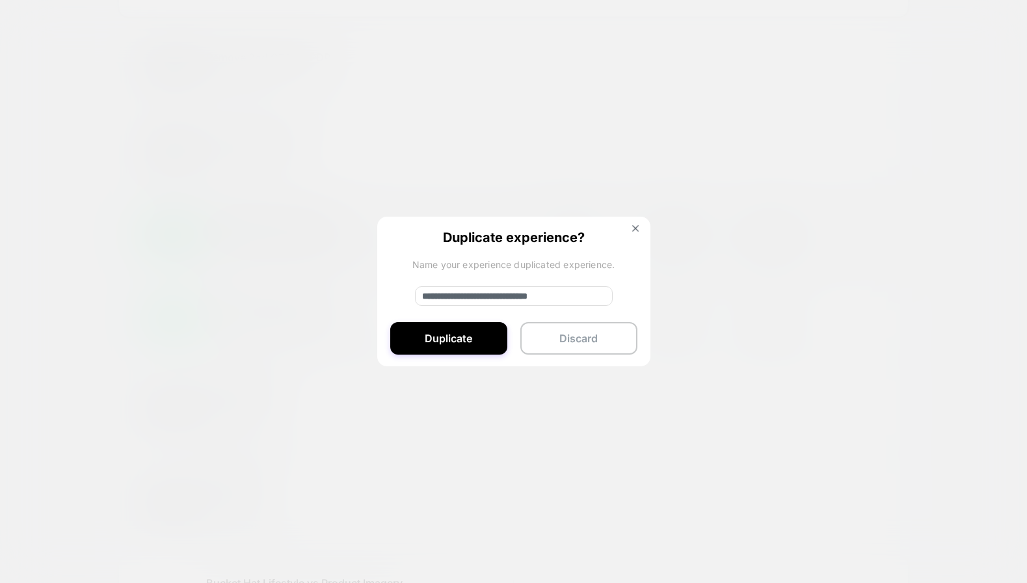
click at [462, 293] on input "**********" at bounding box center [514, 296] width 198 height 20
type input "******"
click at [444, 334] on button "Duplicate" at bounding box center [448, 338] width 117 height 33
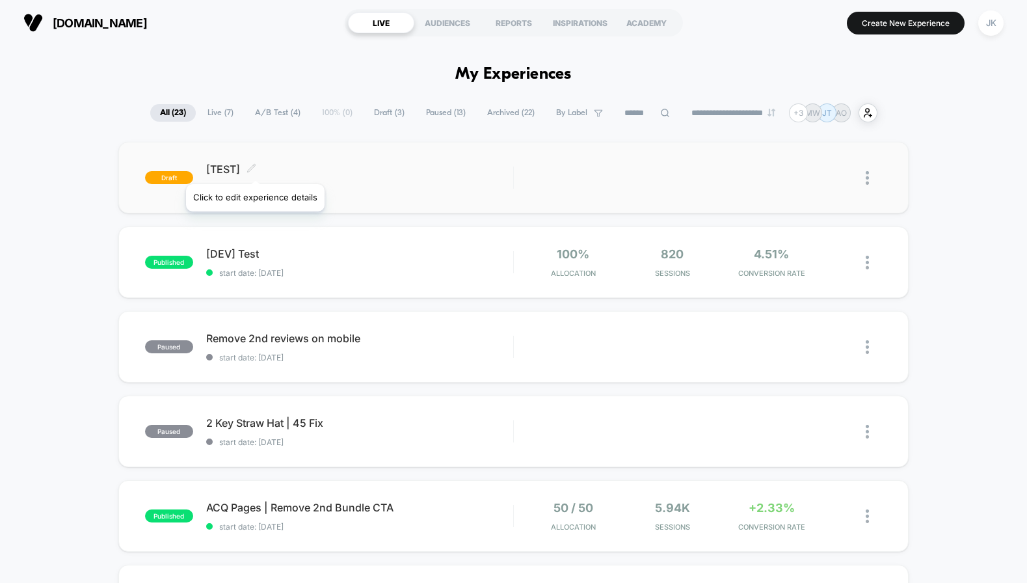
click at [248, 166] on icon at bounding box center [252, 168] width 10 height 10
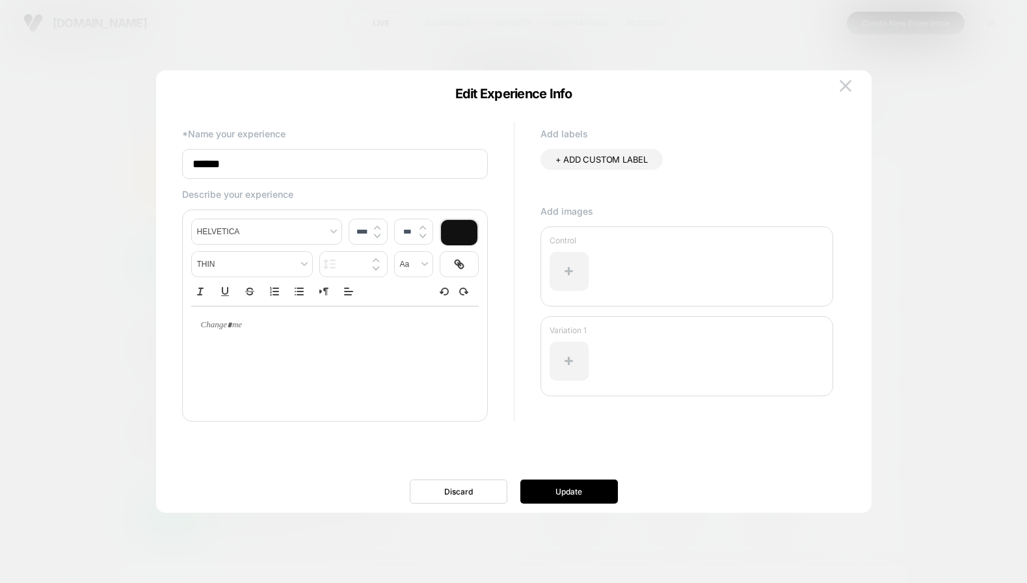
click at [142, 166] on div at bounding box center [513, 291] width 1027 height 583
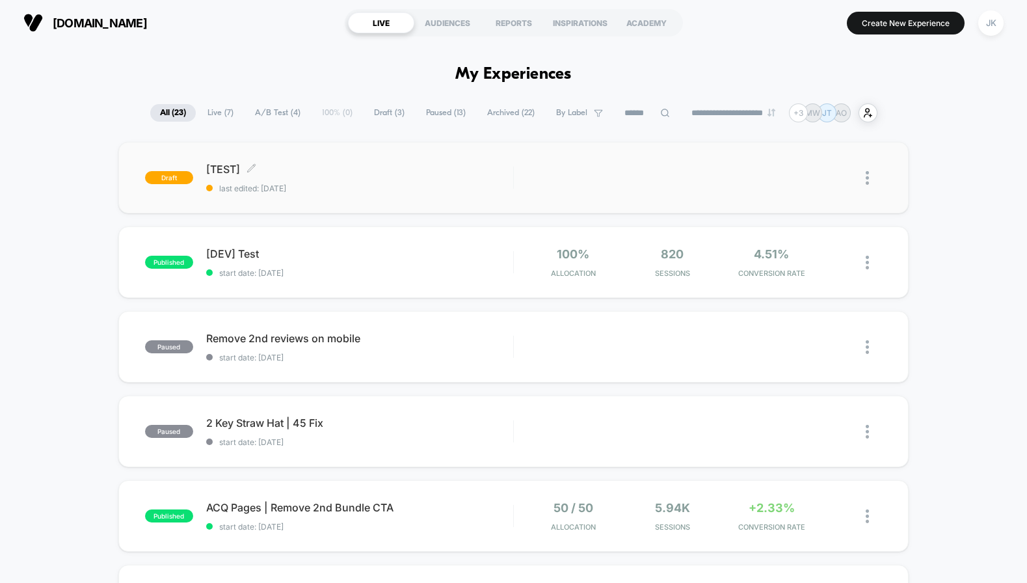
click at [219, 167] on span "[TEST] Click to edit experience details" at bounding box center [359, 169] width 307 height 13
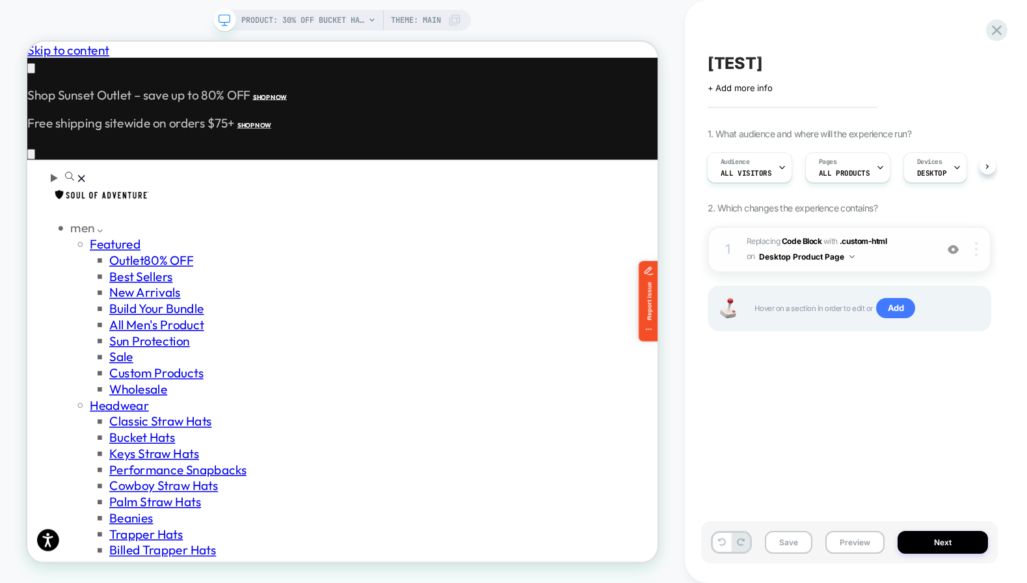
click at [980, 251] on div at bounding box center [978, 249] width 25 height 14
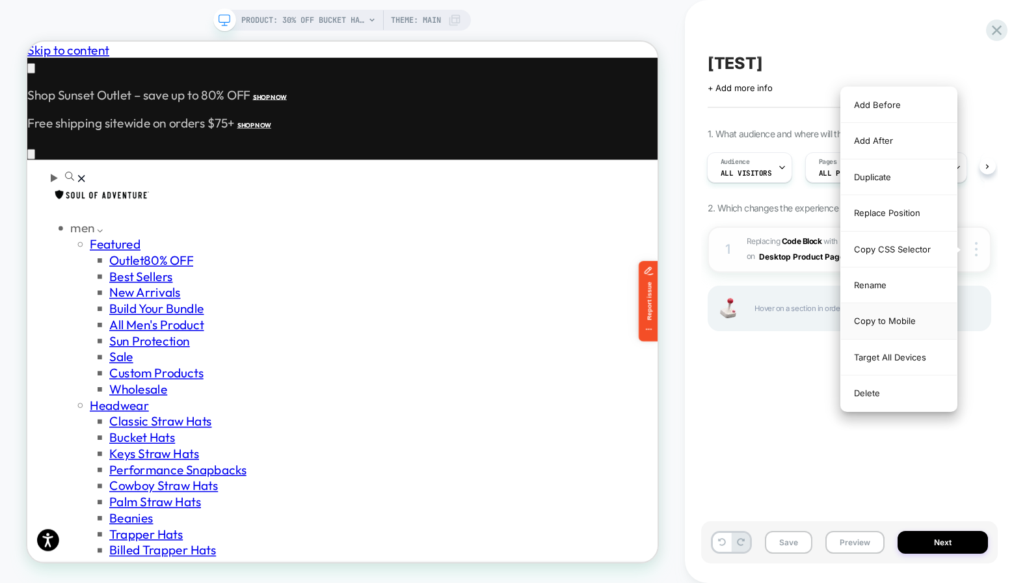
click at [895, 319] on div "Copy to Mobile" at bounding box center [899, 321] width 116 height 36
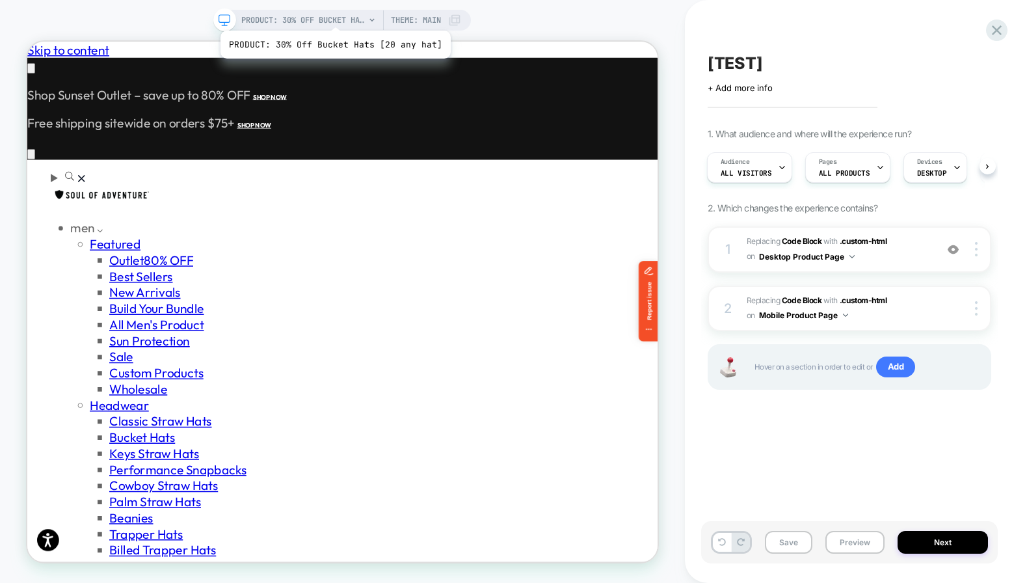
click at [333, 14] on span "PRODUCT: 30% Off Bucket Hats [20 any hat]" at bounding box center [303, 20] width 124 height 21
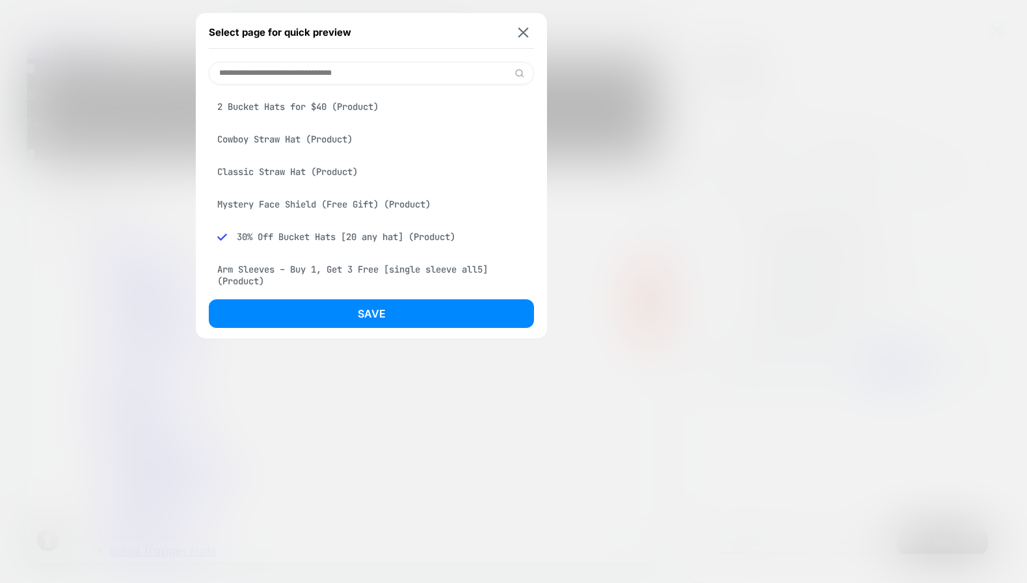
click at [167, 49] on div at bounding box center [513, 291] width 1027 height 583
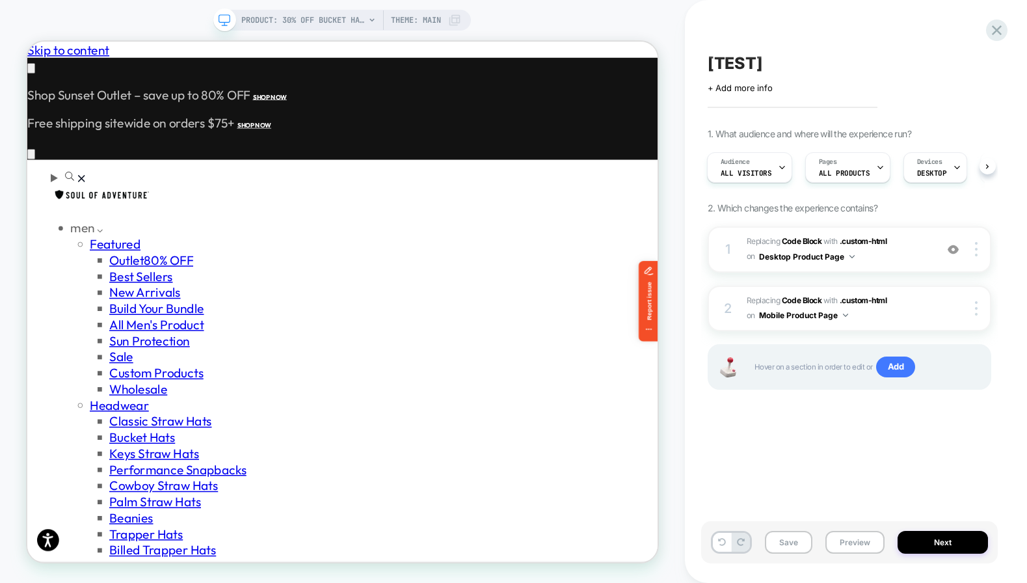
click at [423, 16] on span "Theme: MAIN" at bounding box center [416, 20] width 50 height 21
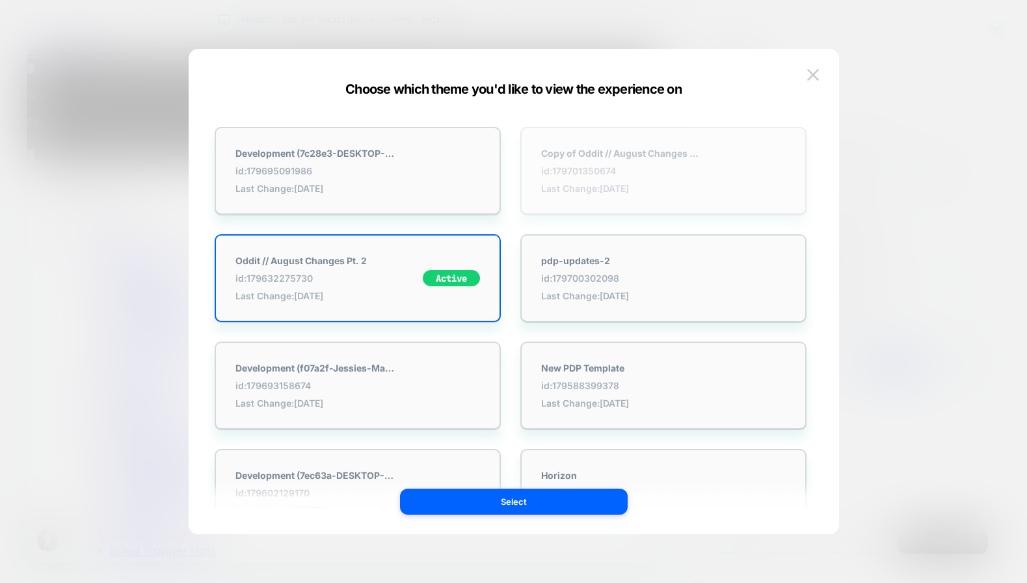
click at [648, 149] on strong "Copy of Oddit // August Changes Pt. 2" at bounding box center [622, 153] width 163 height 11
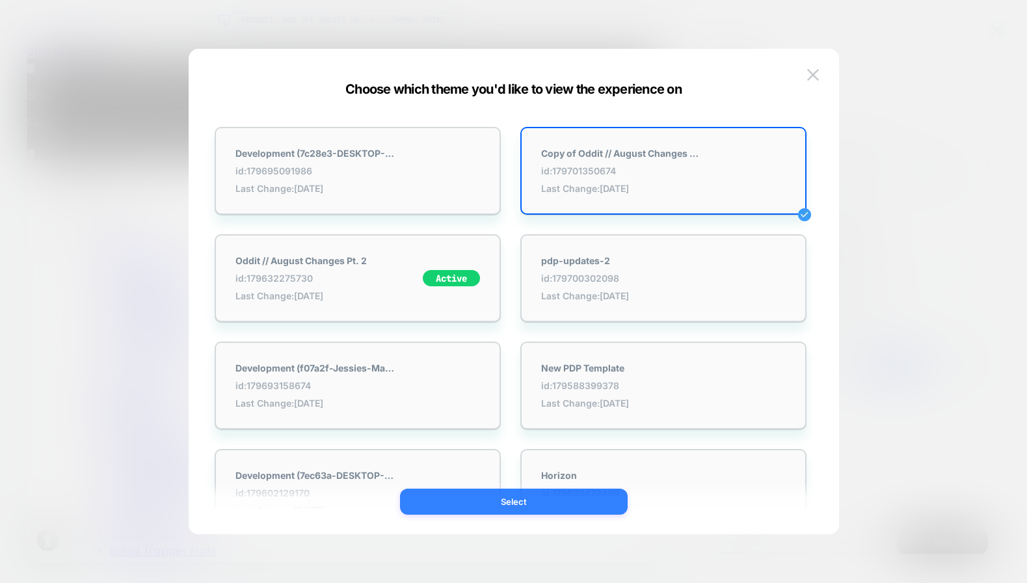
click at [528, 504] on button "Select" at bounding box center [514, 502] width 228 height 26
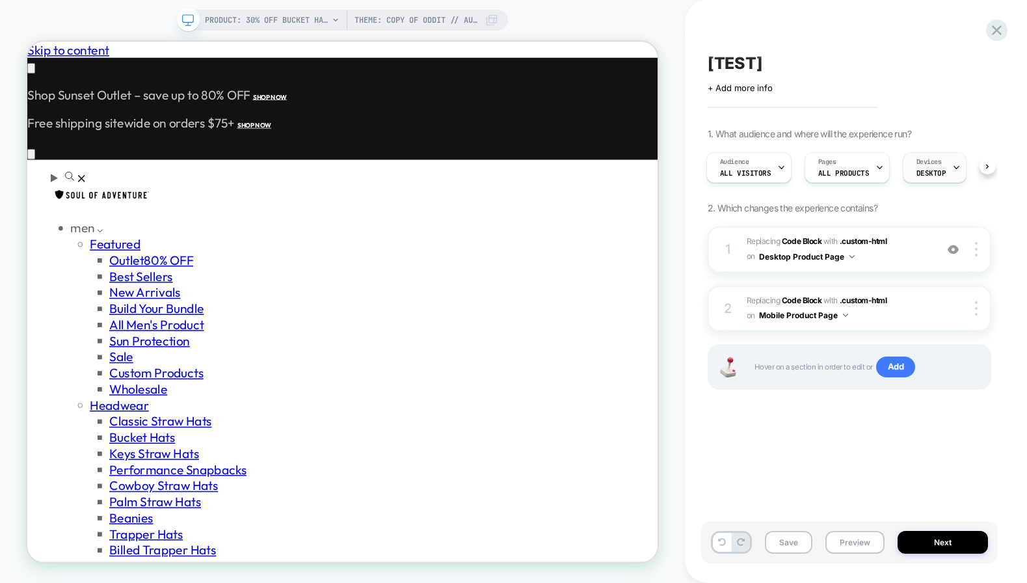
click at [910, 175] on div "Devices DESKTOP" at bounding box center [932, 167] width 56 height 29
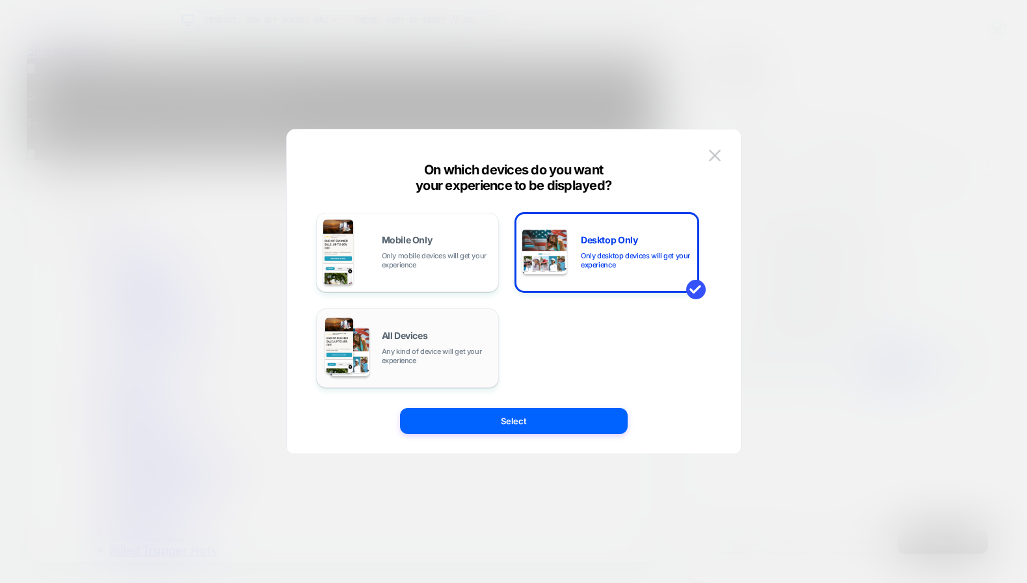
click at [398, 338] on span "All Devices" at bounding box center [405, 335] width 46 height 9
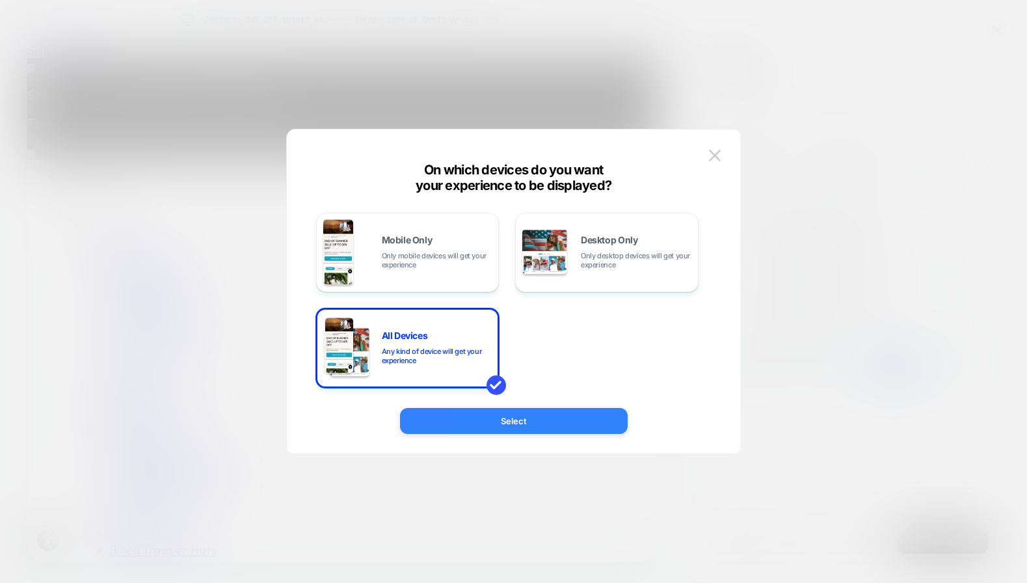
click at [469, 411] on button "Select" at bounding box center [514, 421] width 228 height 26
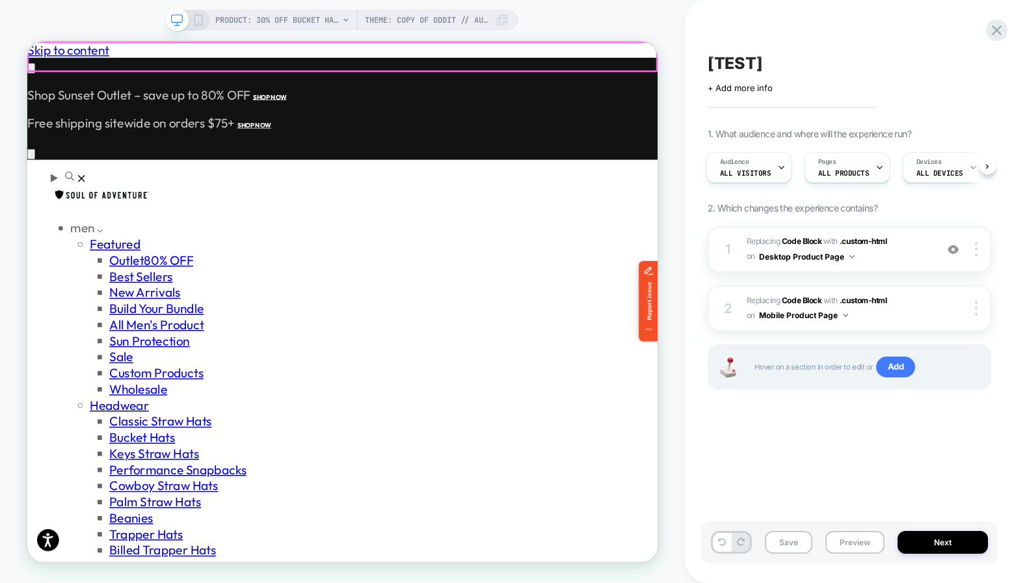
scroll to position [0, 757]
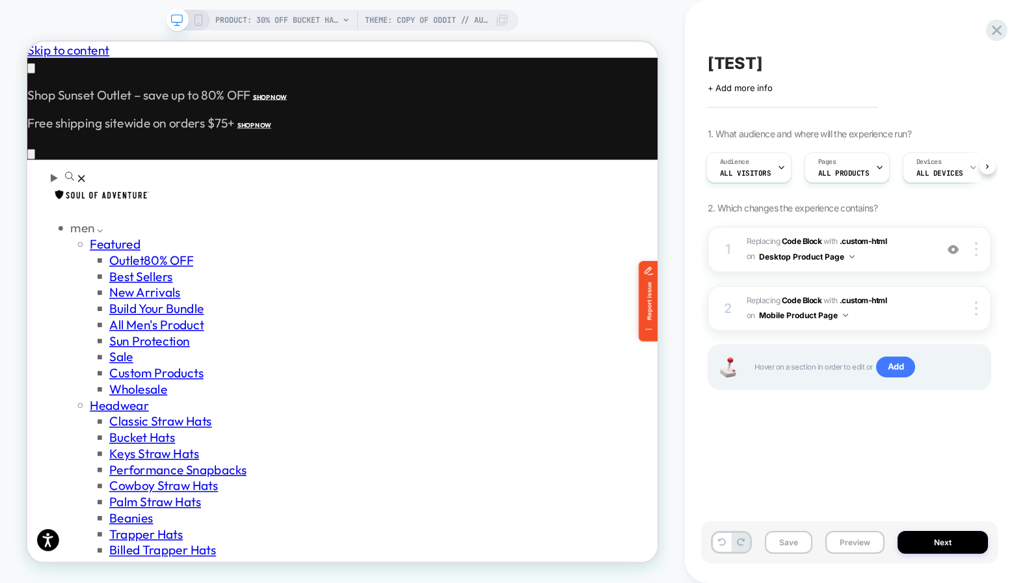
click at [202, 16] on icon at bounding box center [199, 20] width 12 height 12
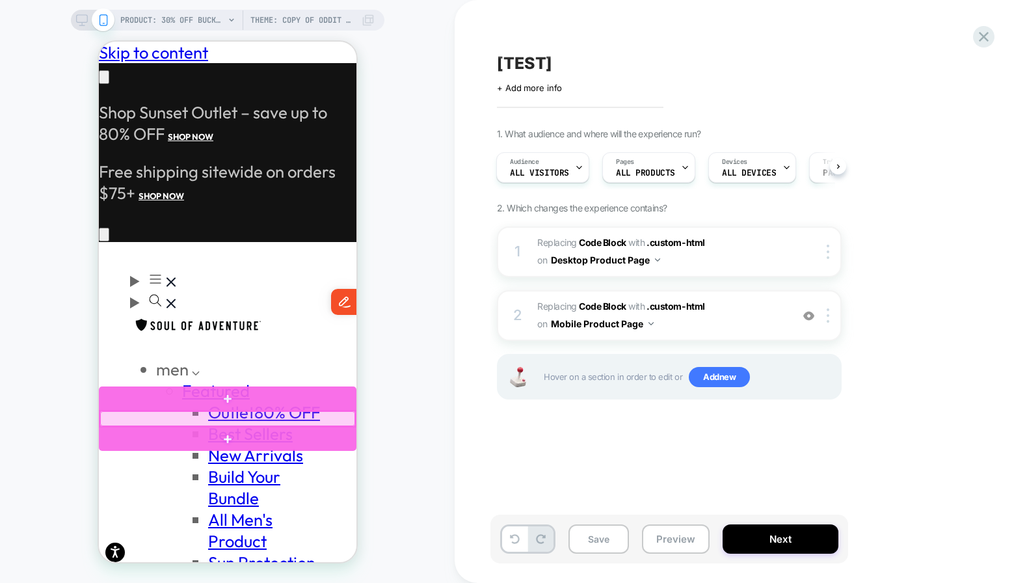
click at [170, 417] on div at bounding box center [227, 418] width 255 height 15
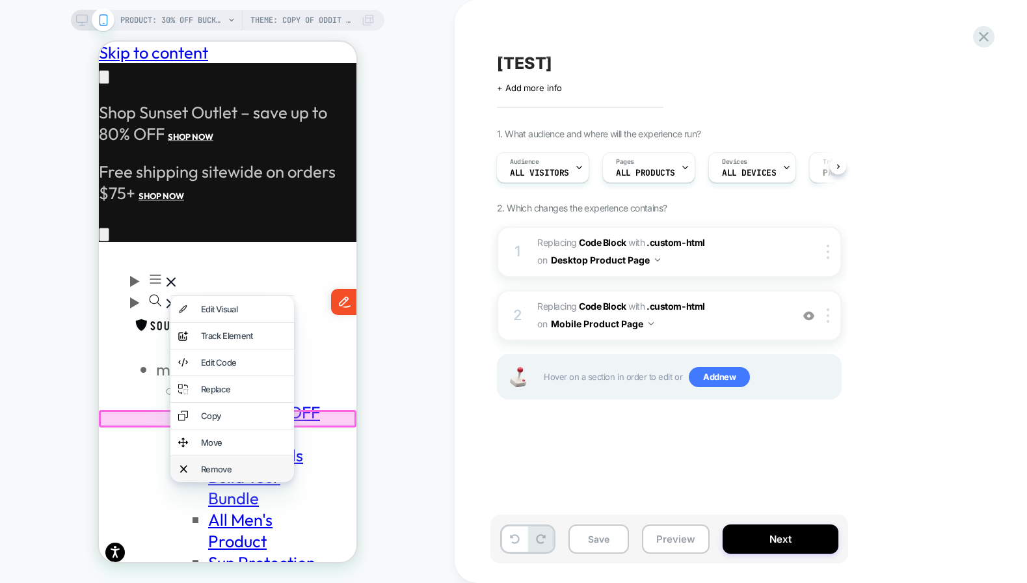
click at [209, 470] on div "Remove" at bounding box center [242, 469] width 85 height 10
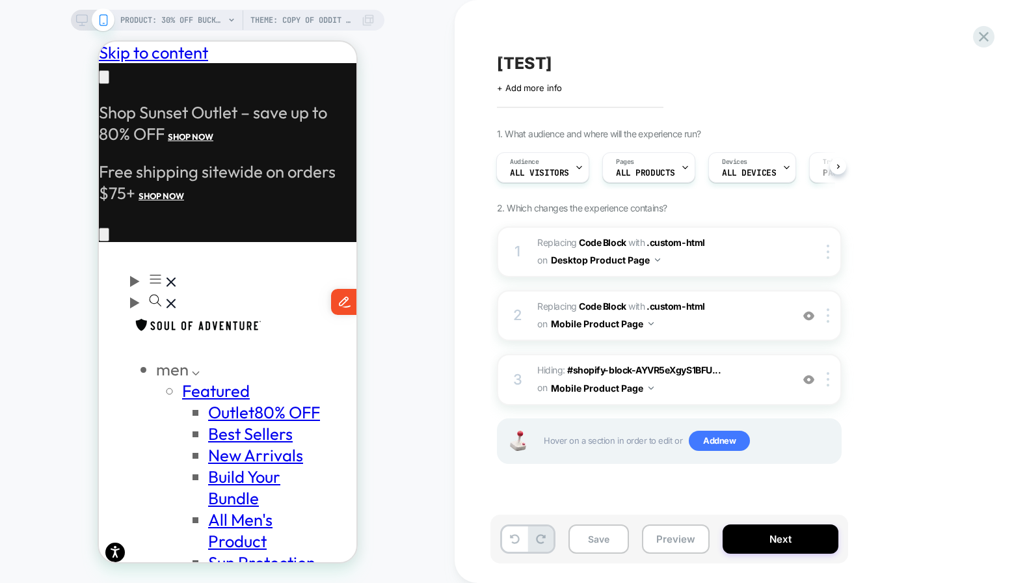
scroll to position [0, 203]
click at [779, 535] on button "Next" at bounding box center [781, 538] width 116 height 29
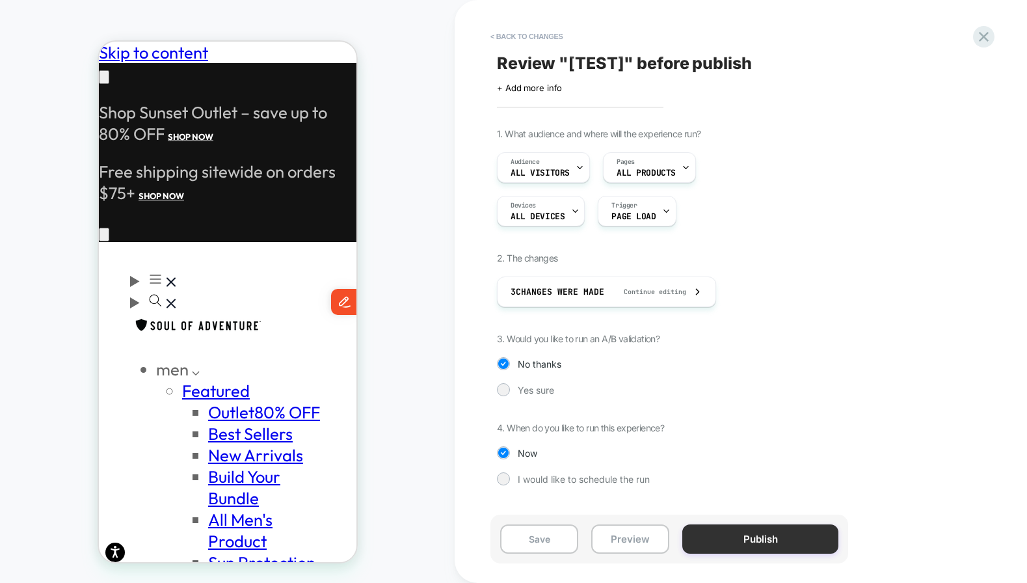
click at [768, 538] on button "Publish" at bounding box center [761, 538] width 156 height 29
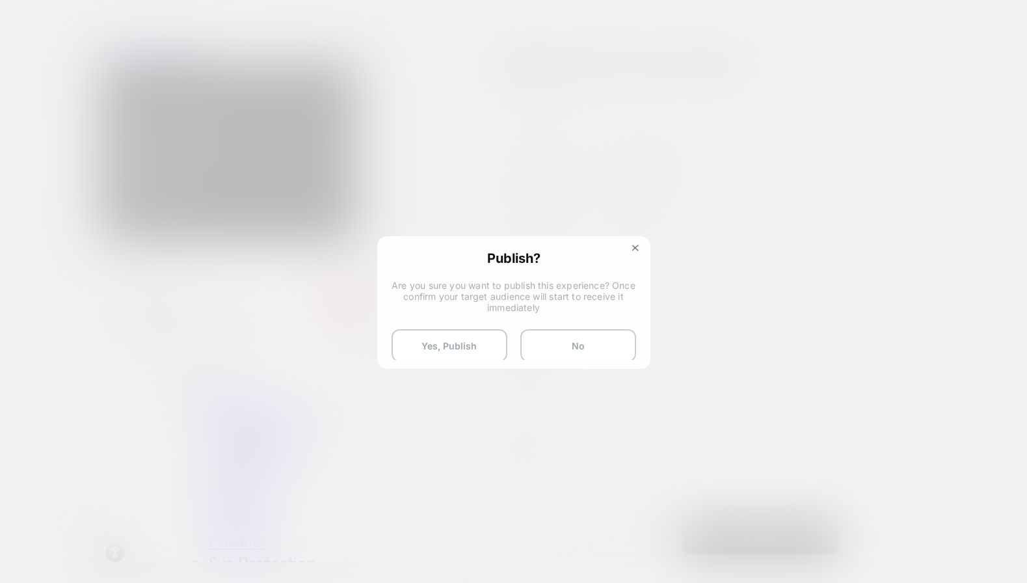
scroll to position [0, 203]
click at [437, 353] on button "Yes, Publish" at bounding box center [450, 345] width 116 height 33
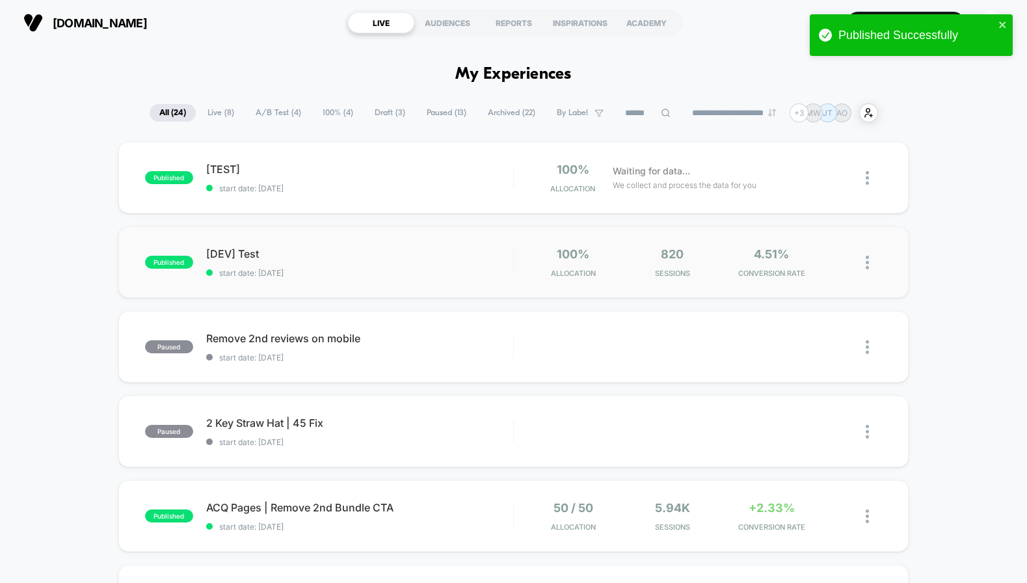
click at [869, 262] on img at bounding box center [867, 263] width 3 height 14
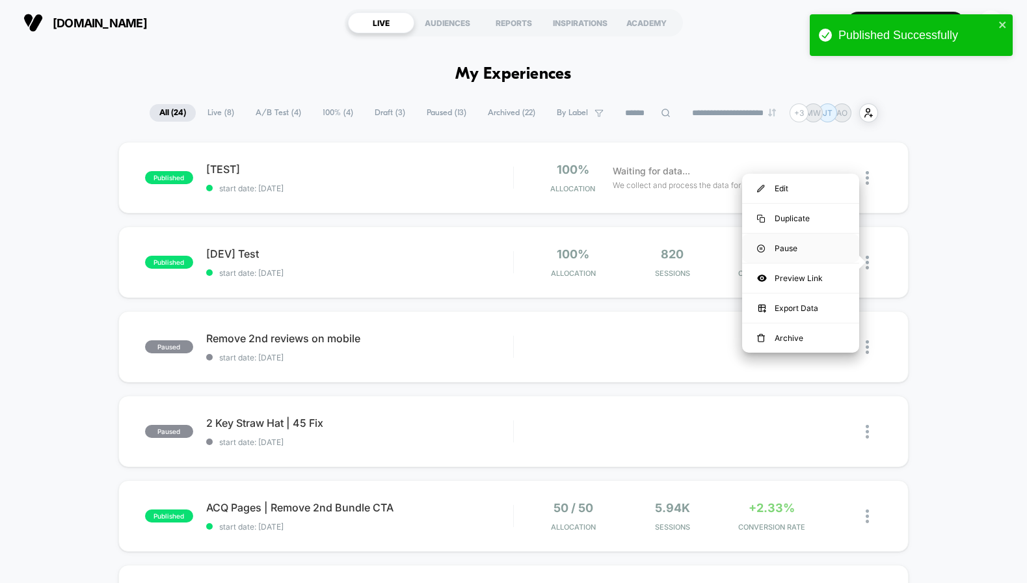
click at [798, 241] on div "Pause" at bounding box center [800, 248] width 117 height 29
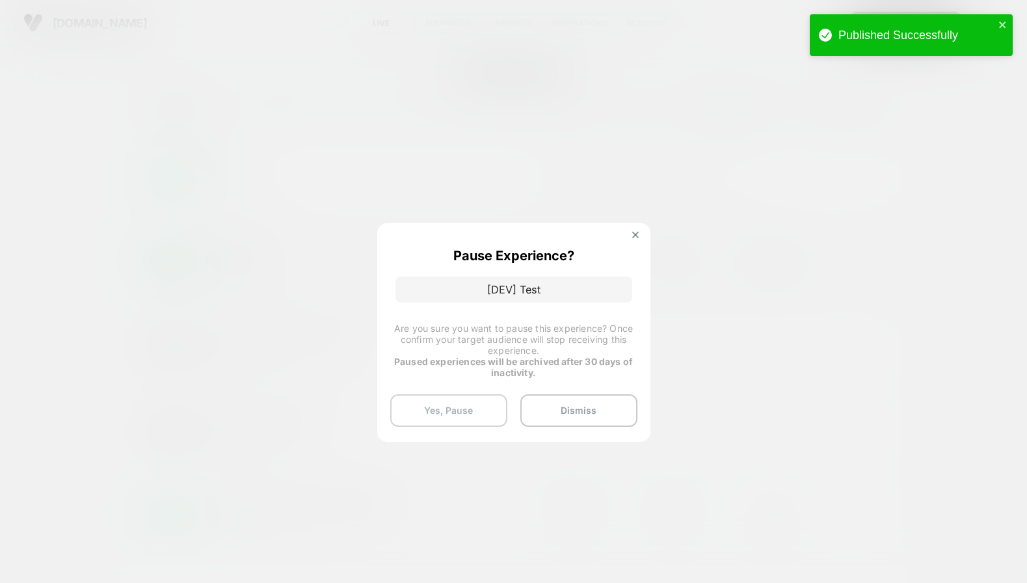
click at [475, 403] on button "Yes, Pause" at bounding box center [448, 410] width 117 height 33
